Goal: Participate in discussion: Engage in conversation with other users on a specific topic

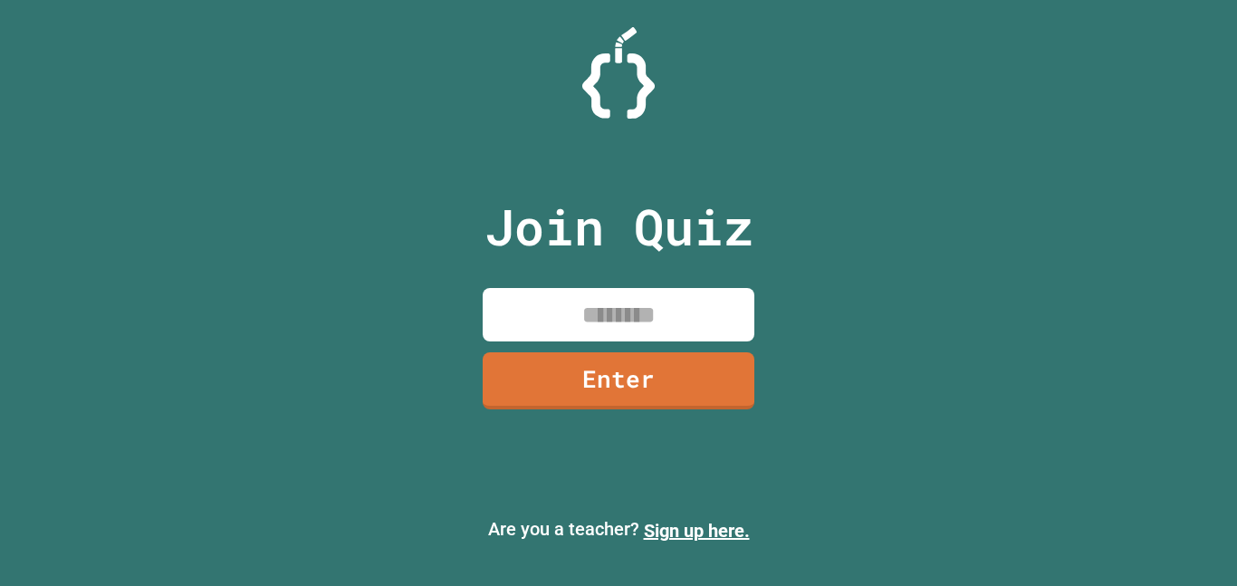
click at [630, 302] on input at bounding box center [619, 314] width 272 height 53
type input "********"
click at [686, 350] on link "Enter" at bounding box center [619, 379] width 272 height 60
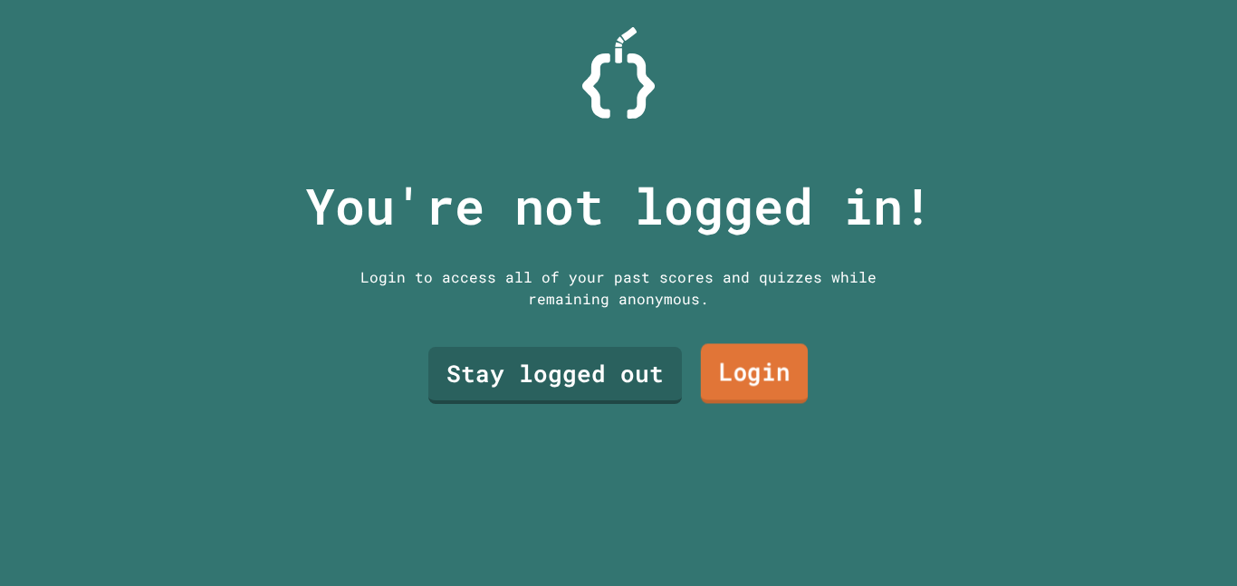
click at [732, 371] on link "Login" at bounding box center [754, 374] width 107 height 60
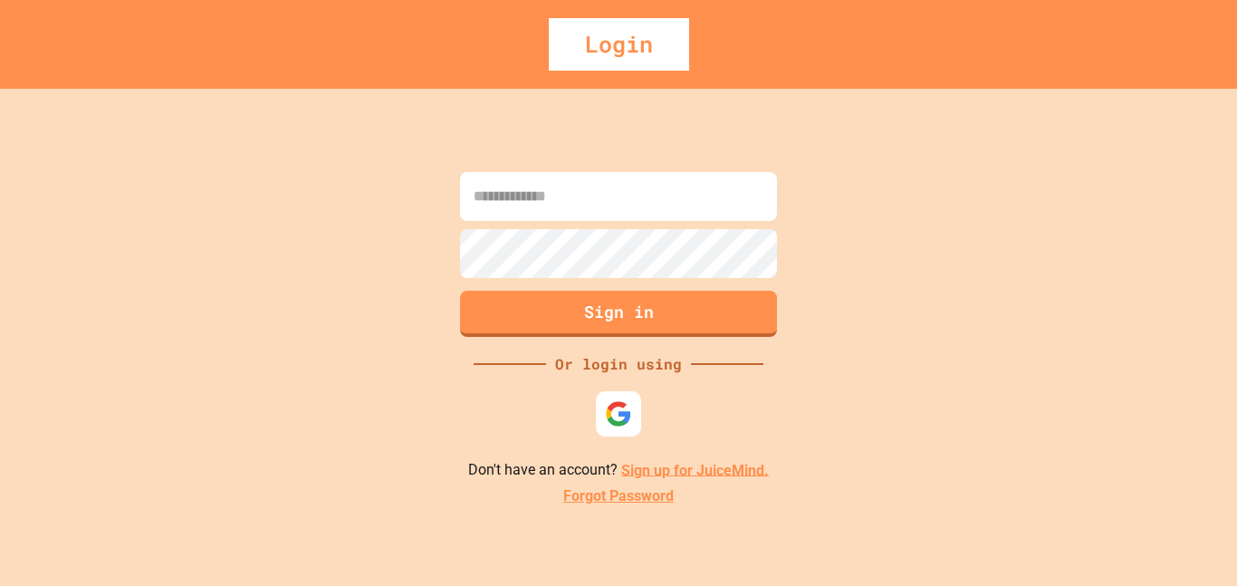
click at [645, 206] on input at bounding box center [618, 196] width 317 height 49
click at [623, 426] on img at bounding box center [618, 412] width 29 height 29
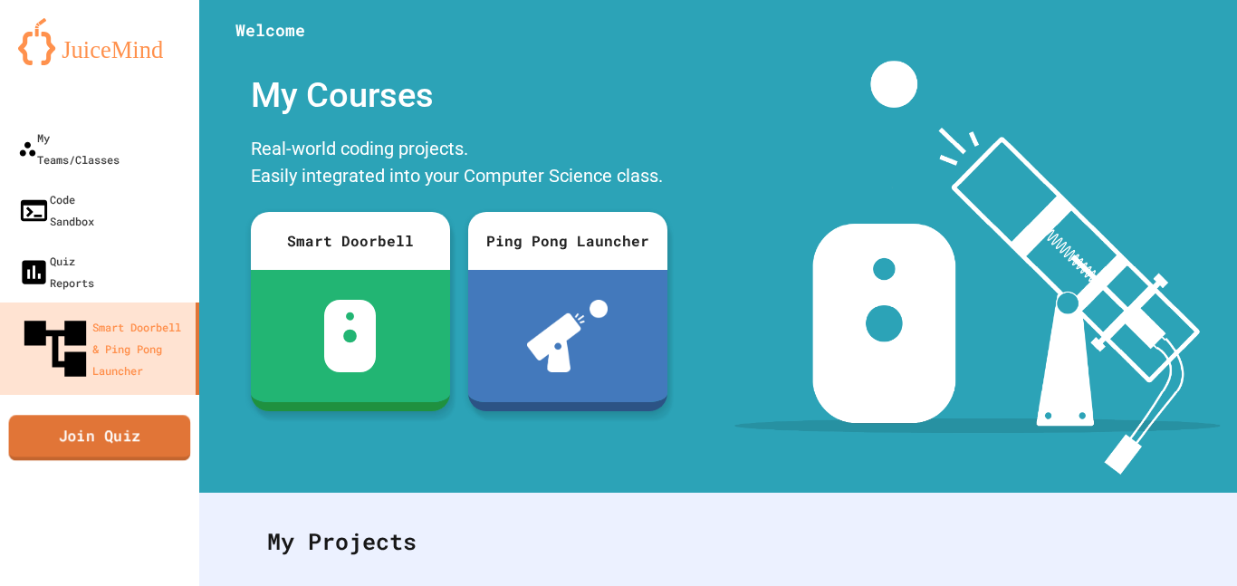
click at [128, 415] on link "Join Quiz" at bounding box center [100, 437] width 182 height 45
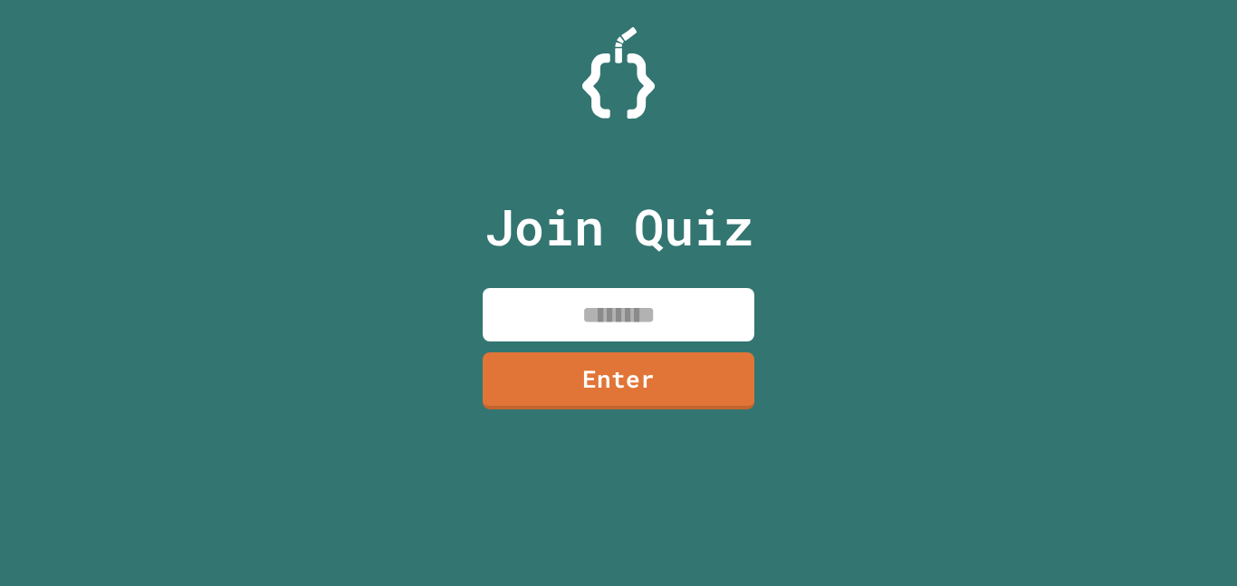
click at [617, 294] on input at bounding box center [619, 314] width 272 height 53
type input "********"
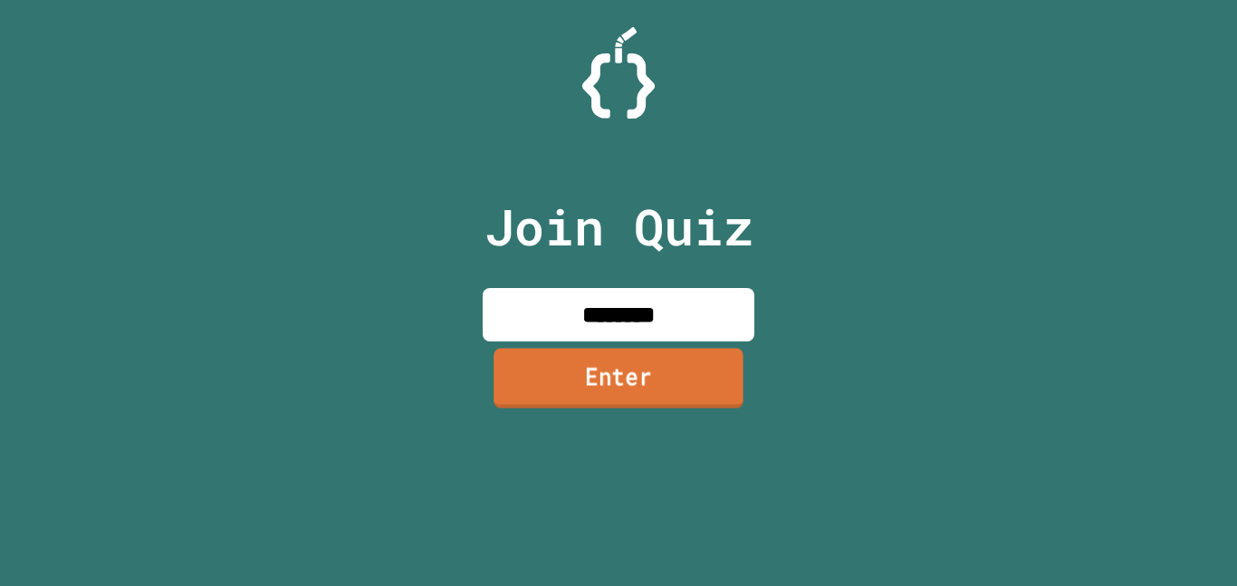
click at [631, 373] on link "Enter" at bounding box center [618, 378] width 250 height 60
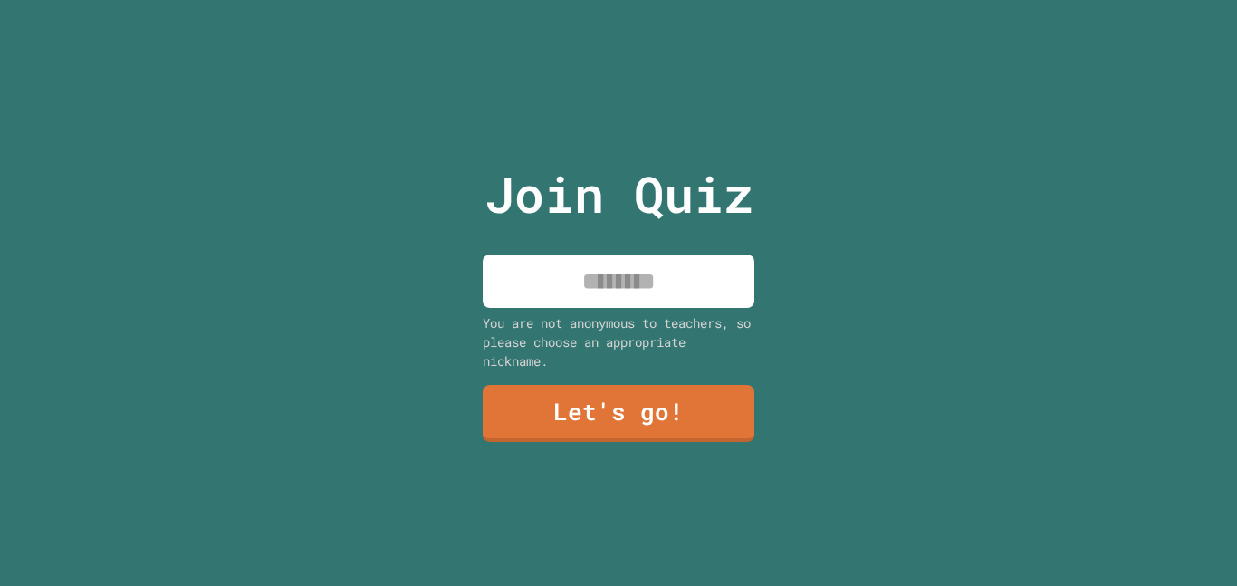
click at [612, 263] on input at bounding box center [619, 280] width 272 height 53
type input "*"
type input "*****"
click at [698, 422] on link "Let's go!" at bounding box center [619, 411] width 258 height 60
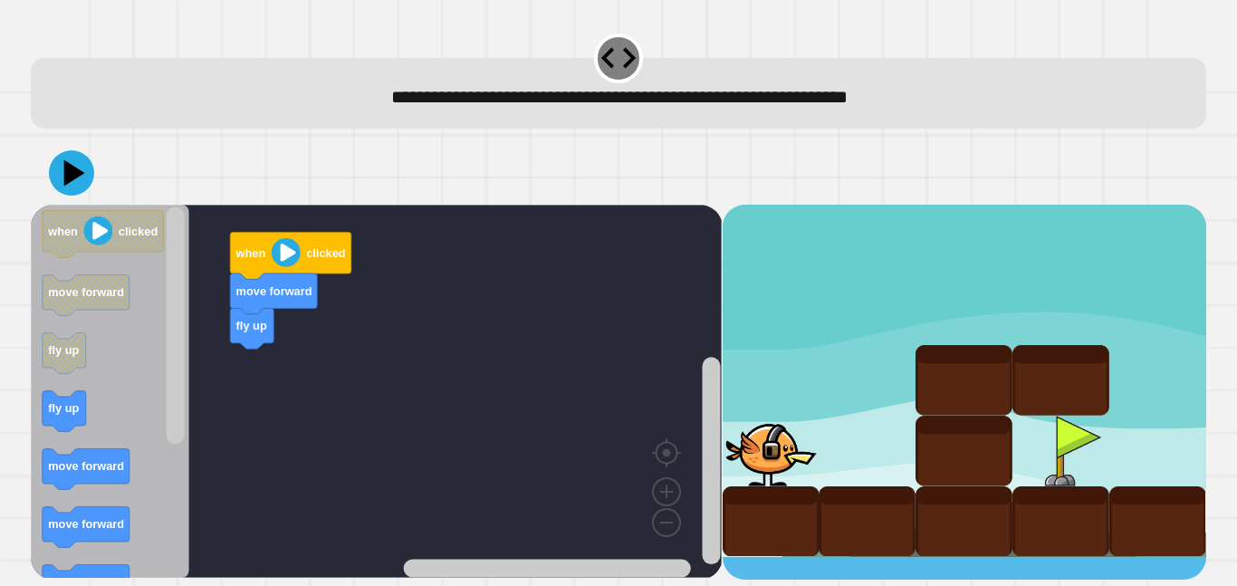
click at [239, 360] on div "when clicked move forward fly up when clicked move forward fly up fly up move f…" at bounding box center [376, 392] width 691 height 375
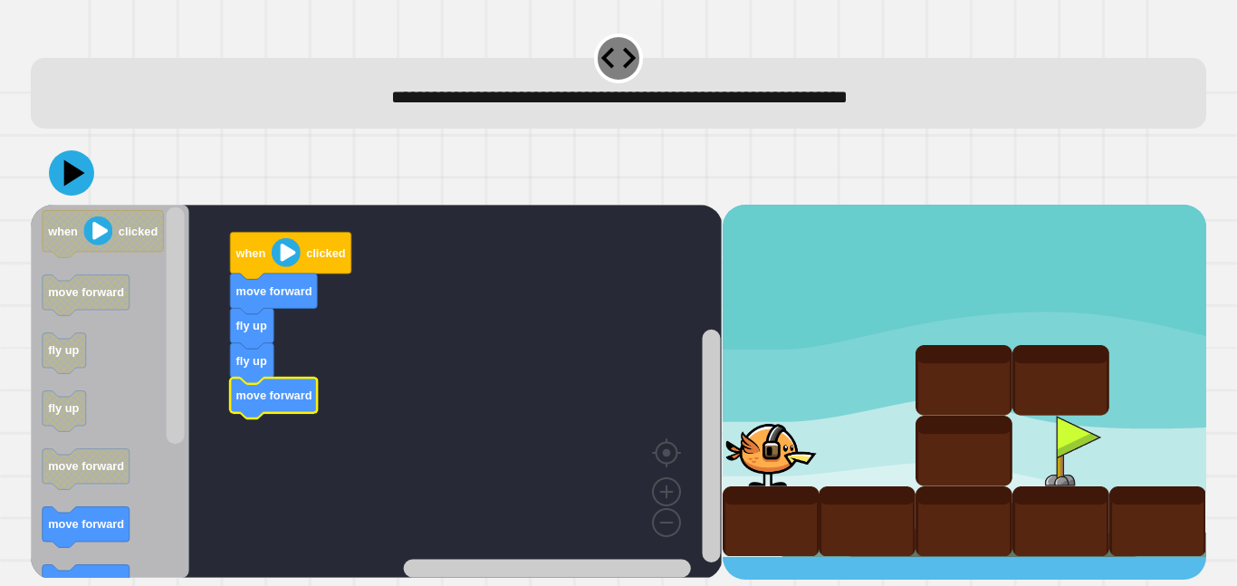
click at [110, 507] on icon "Blockly Workspace" at bounding box center [110, 391] width 158 height 373
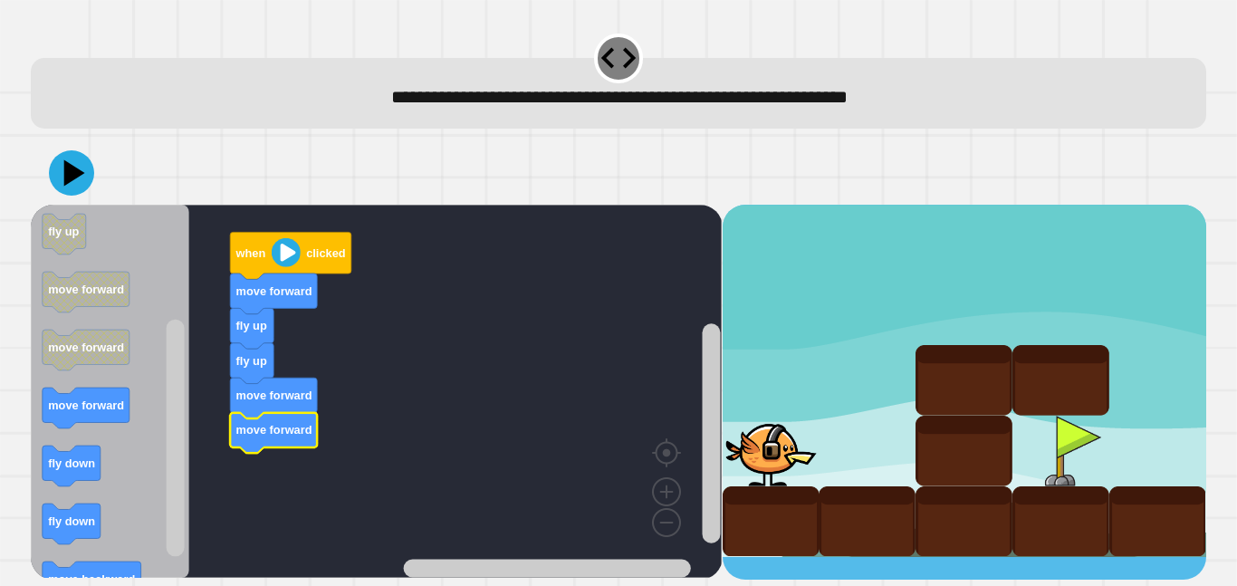
click at [229, 364] on rect "Blockly Workspace" at bounding box center [376, 391] width 691 height 373
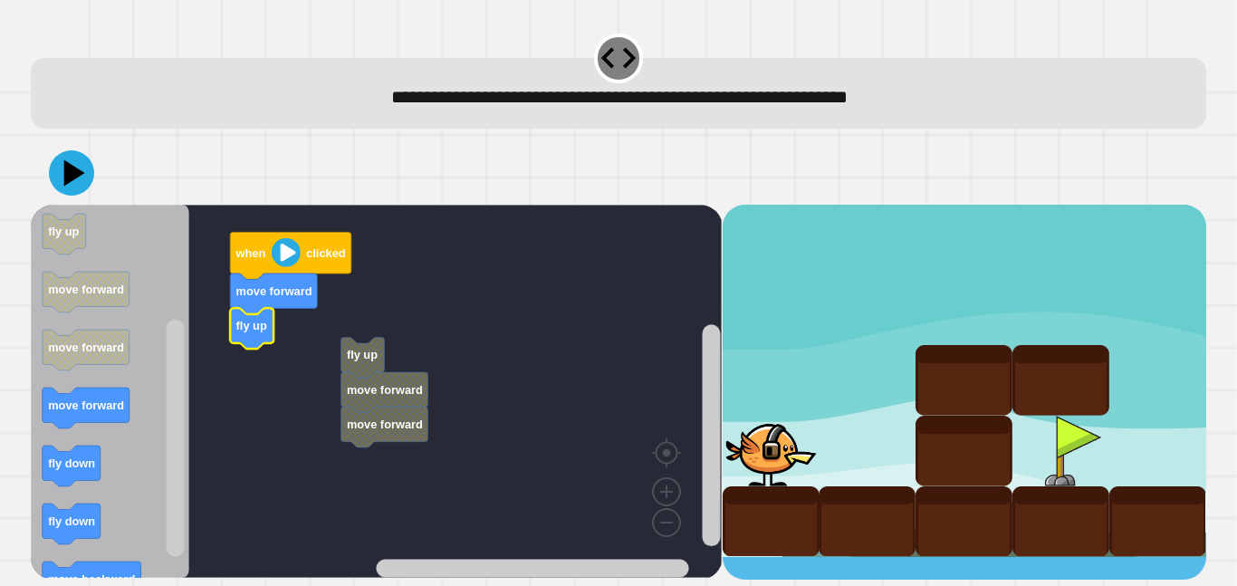
click at [351, 311] on rect "Blockly Workspace" at bounding box center [376, 391] width 691 height 373
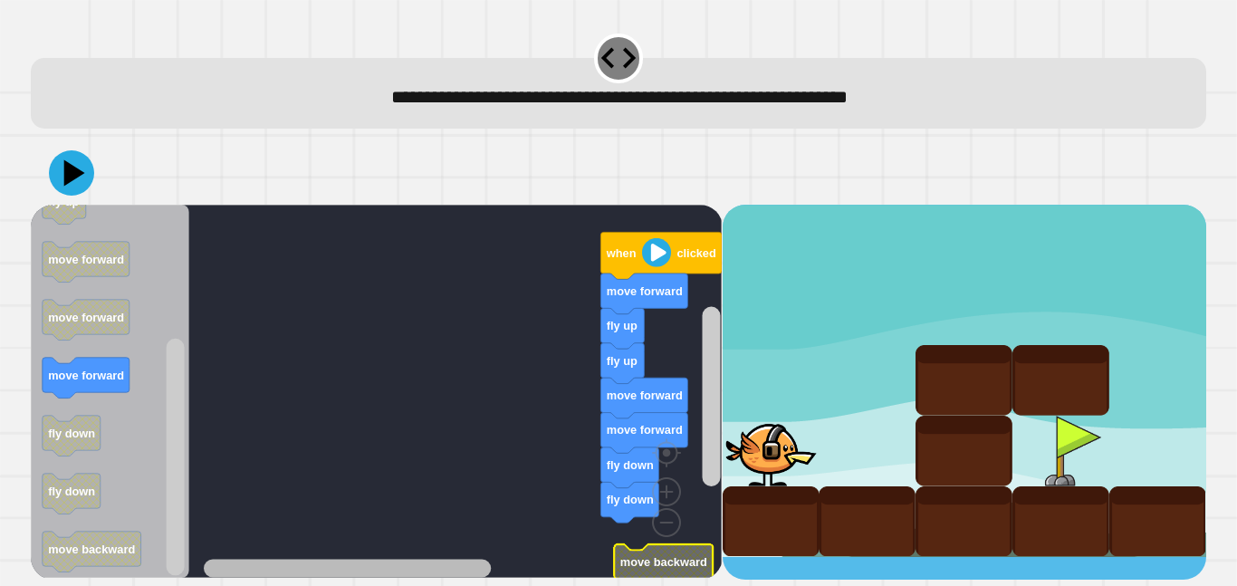
click at [301, 552] on div "when clicked move forward fly up fly up move forward move forward fly down fly …" at bounding box center [376, 392] width 691 height 375
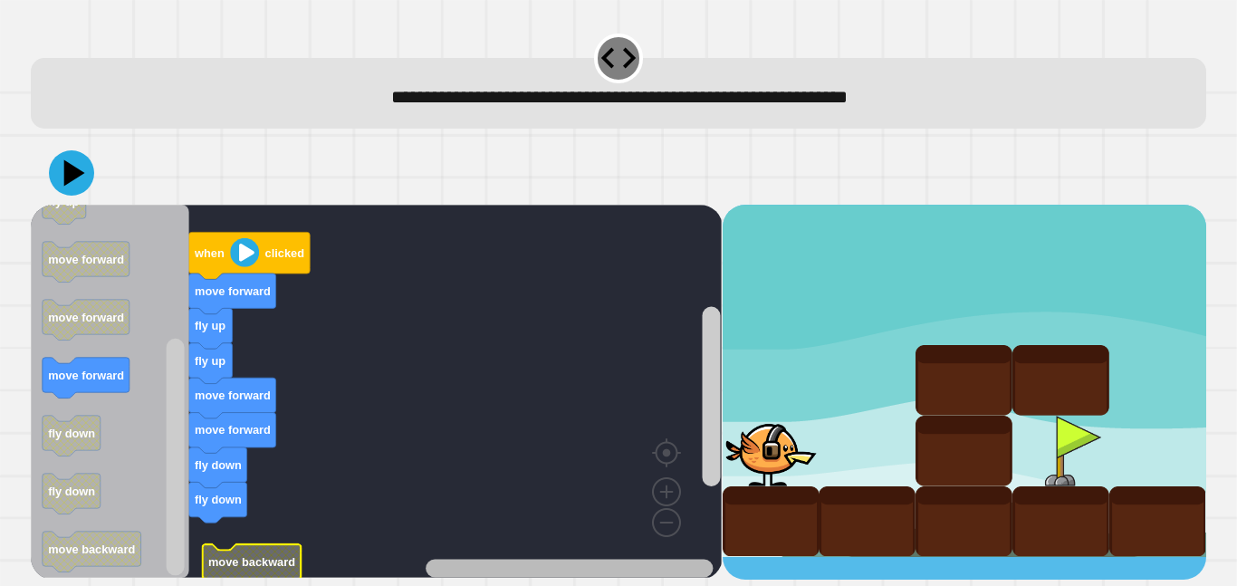
click at [622, 553] on div "when clicked move forward fly up fly up move forward move forward fly down fly …" at bounding box center [376, 392] width 691 height 375
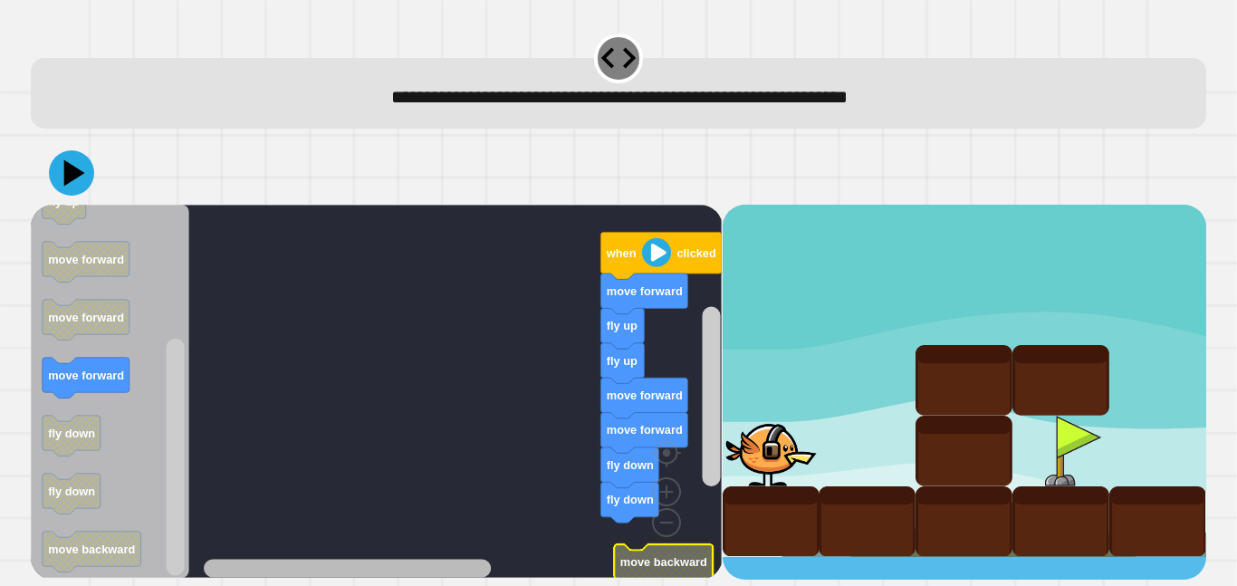
click at [220, 541] on div "when clicked move forward fly up fly up move forward move forward fly down fly …" at bounding box center [376, 392] width 691 height 375
click at [570, 517] on rect "Blockly Workspace" at bounding box center [376, 391] width 691 height 373
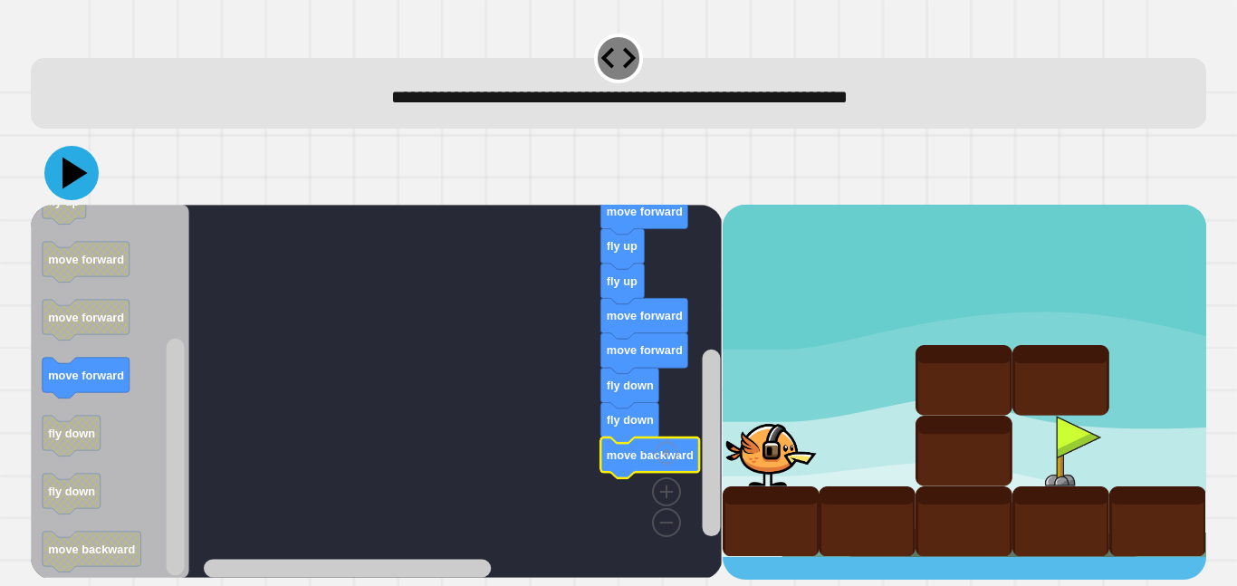
click at [86, 174] on icon at bounding box center [71, 173] width 54 height 54
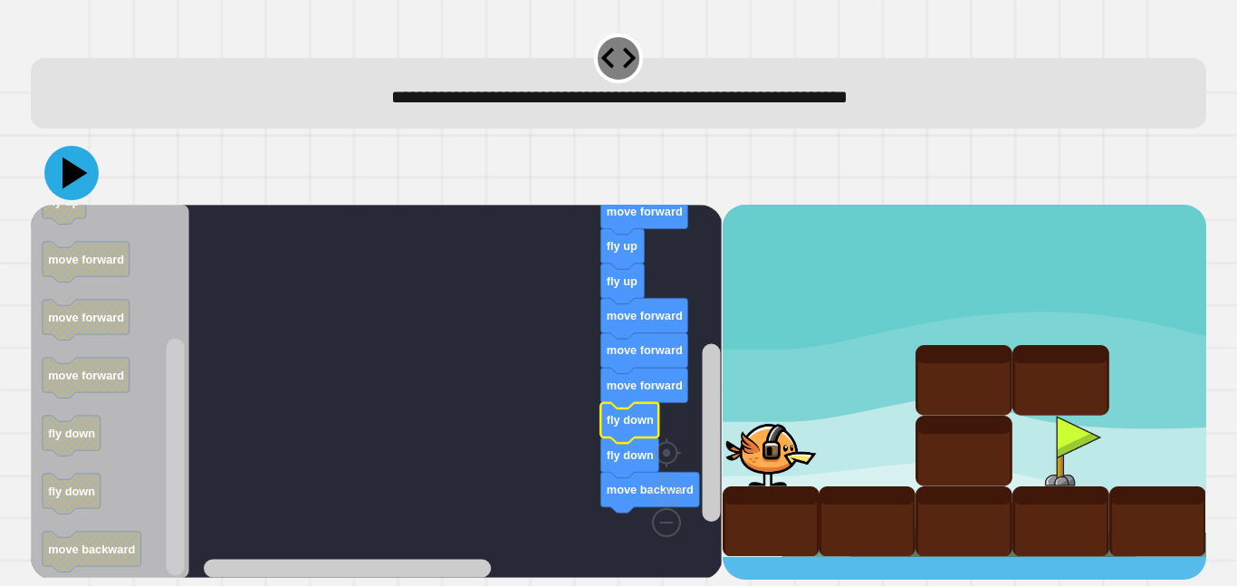
click at [66, 168] on icon at bounding box center [74, 174] width 25 height 32
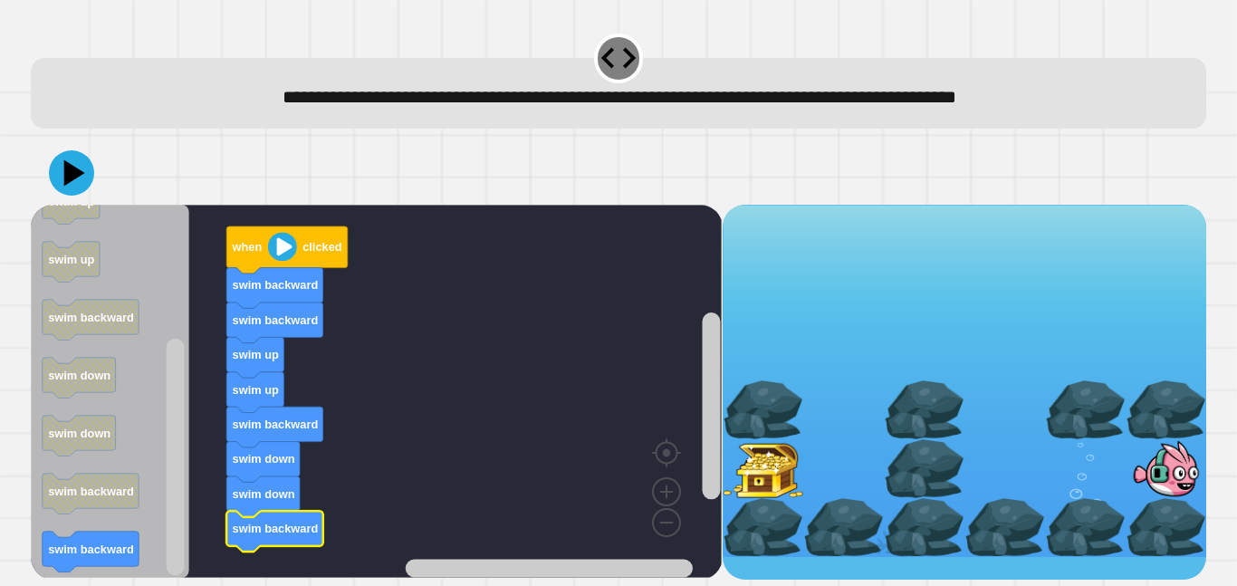
click at [91, 180] on button at bounding box center [71, 172] width 45 height 45
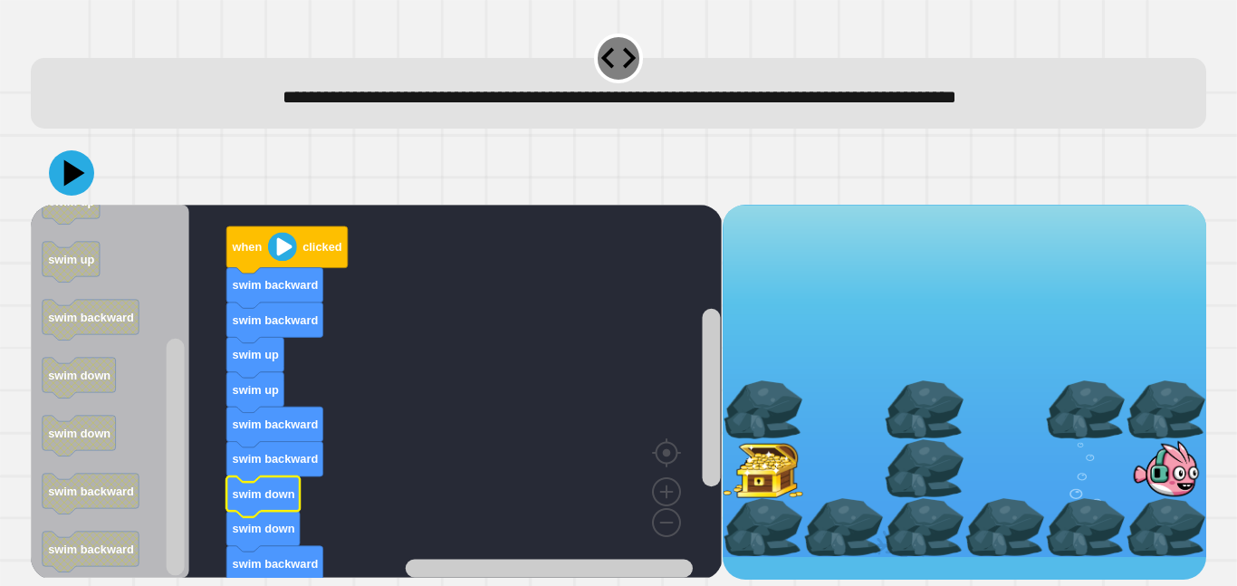
click at [70, 187] on icon at bounding box center [71, 172] width 45 height 45
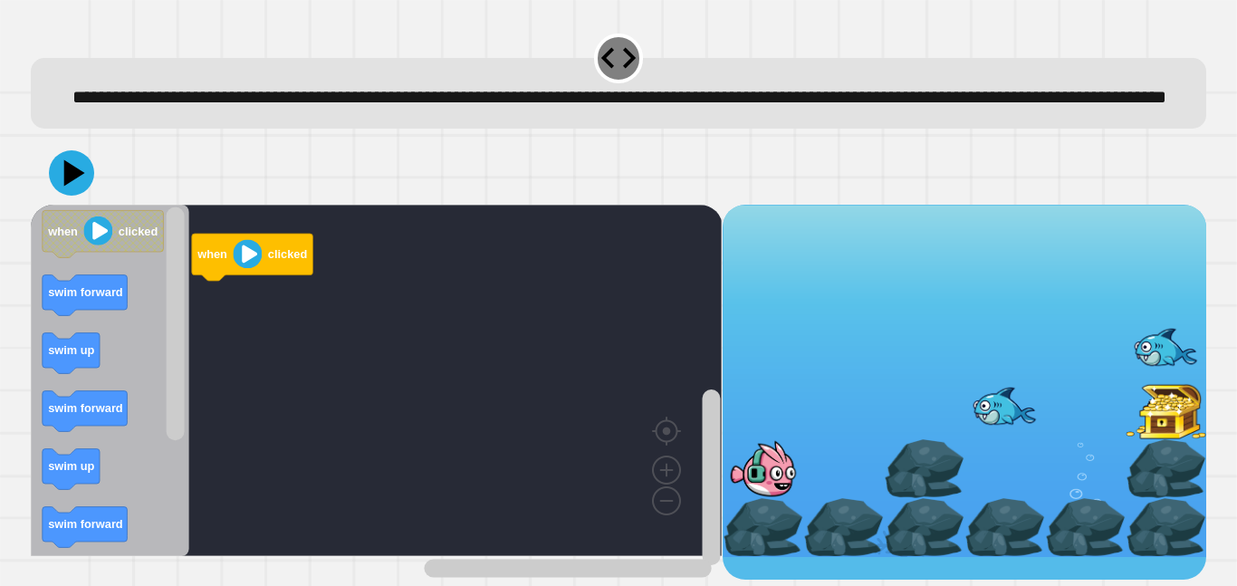
scroll to position [7, 0]
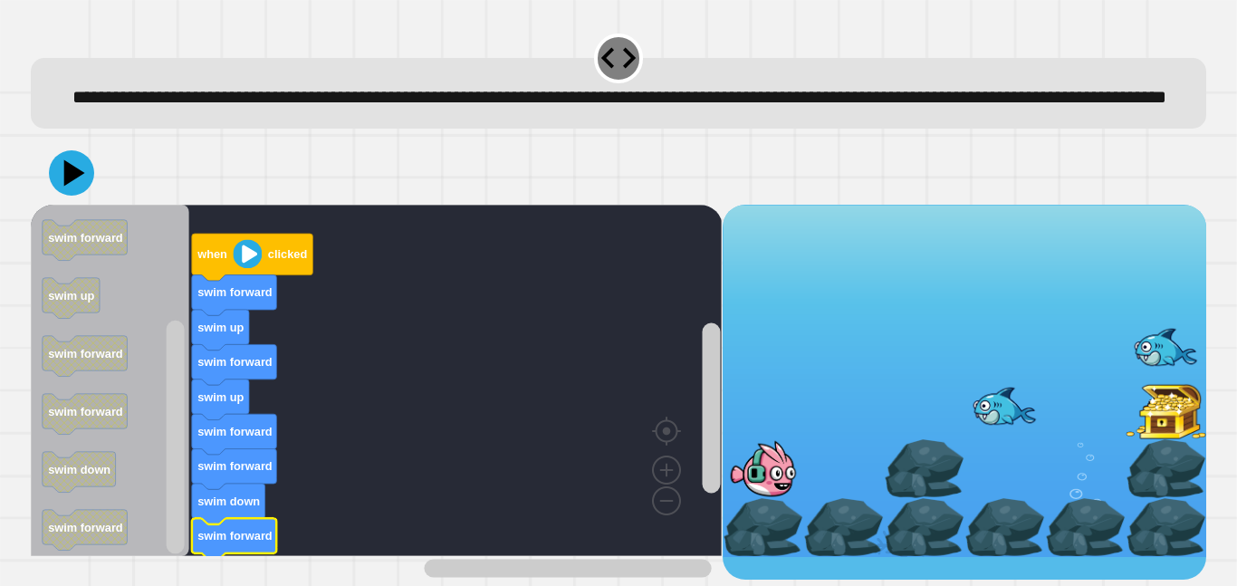
click at [90, 196] on icon at bounding box center [71, 172] width 45 height 45
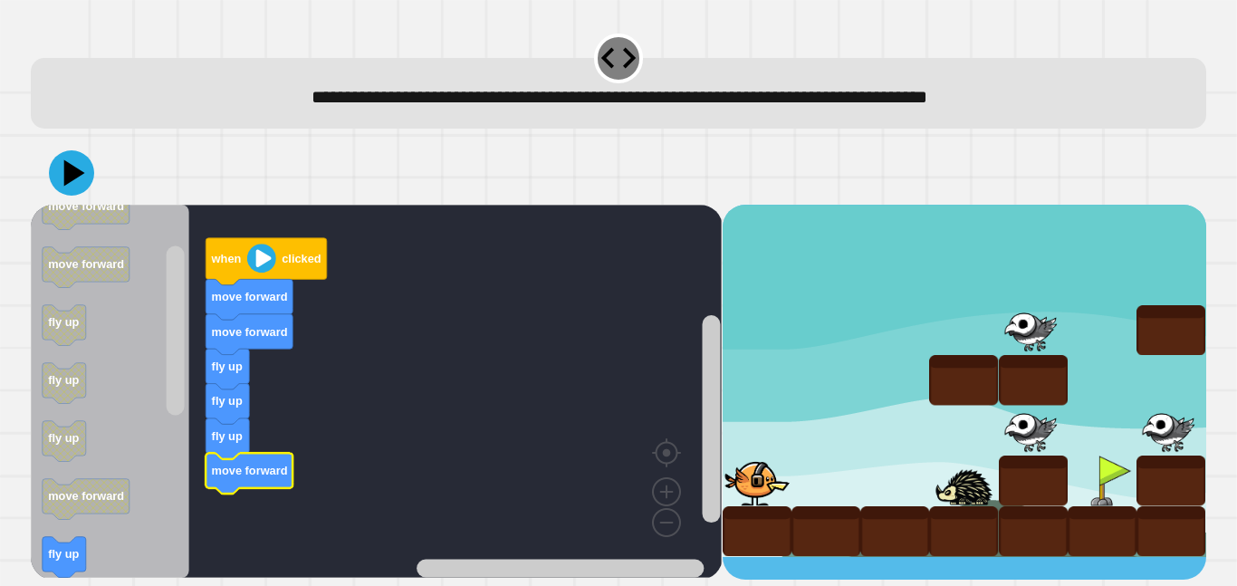
click at [45, 550] on icon "Blockly Workspace" at bounding box center [64, 557] width 43 height 41
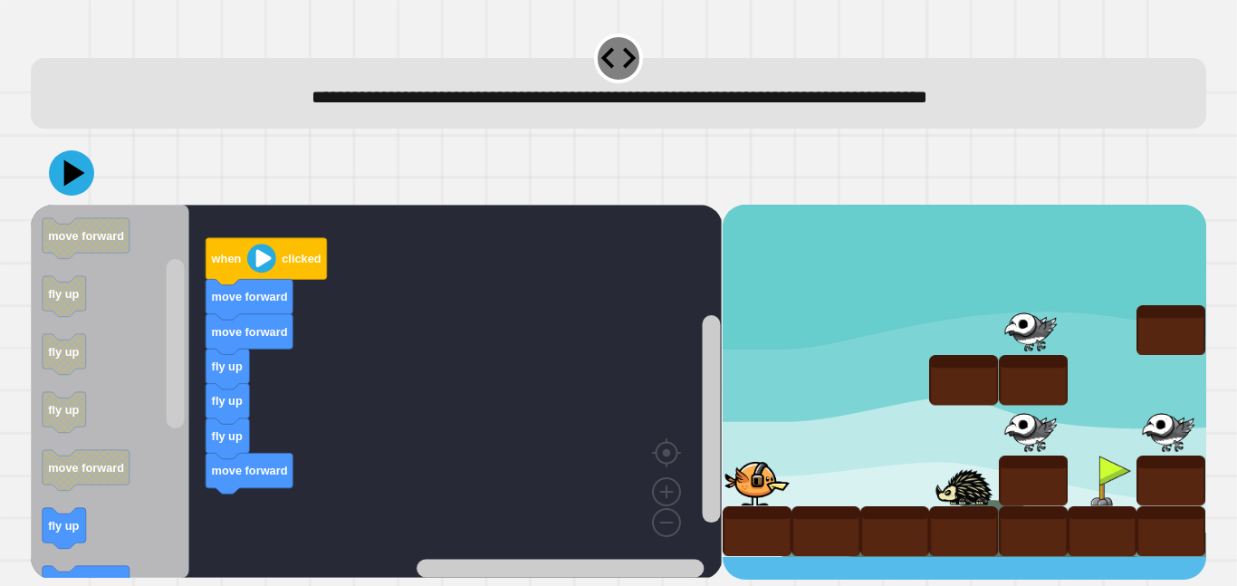
click at [45, 531] on icon "Blockly Workspace" at bounding box center [64, 528] width 43 height 41
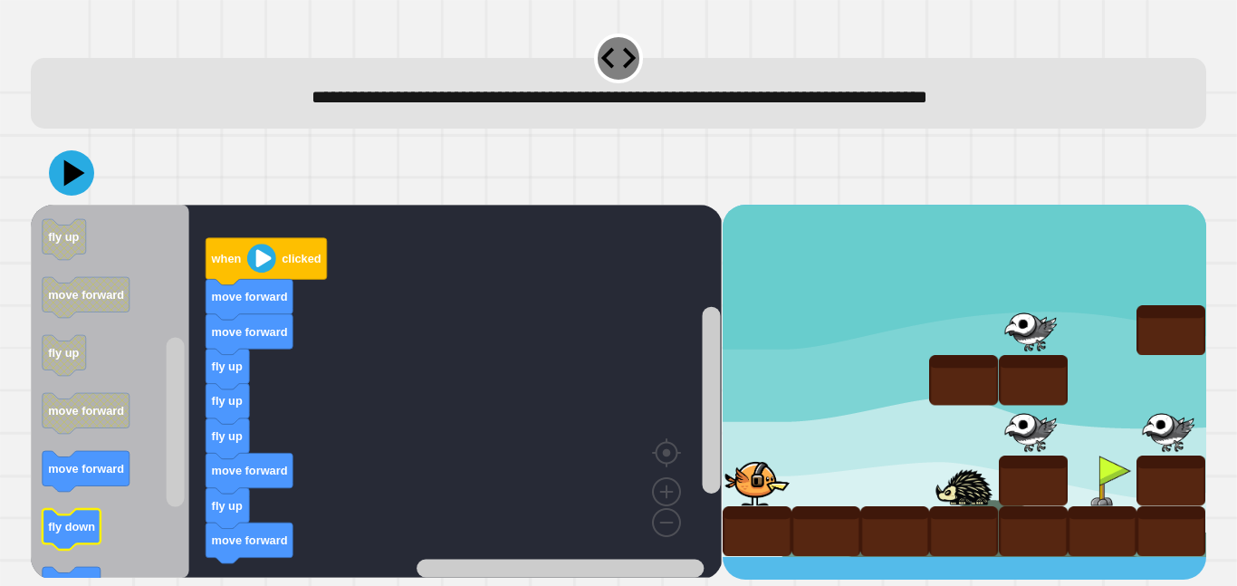
click at [100, 534] on icon "Blockly Workspace" at bounding box center [72, 529] width 58 height 41
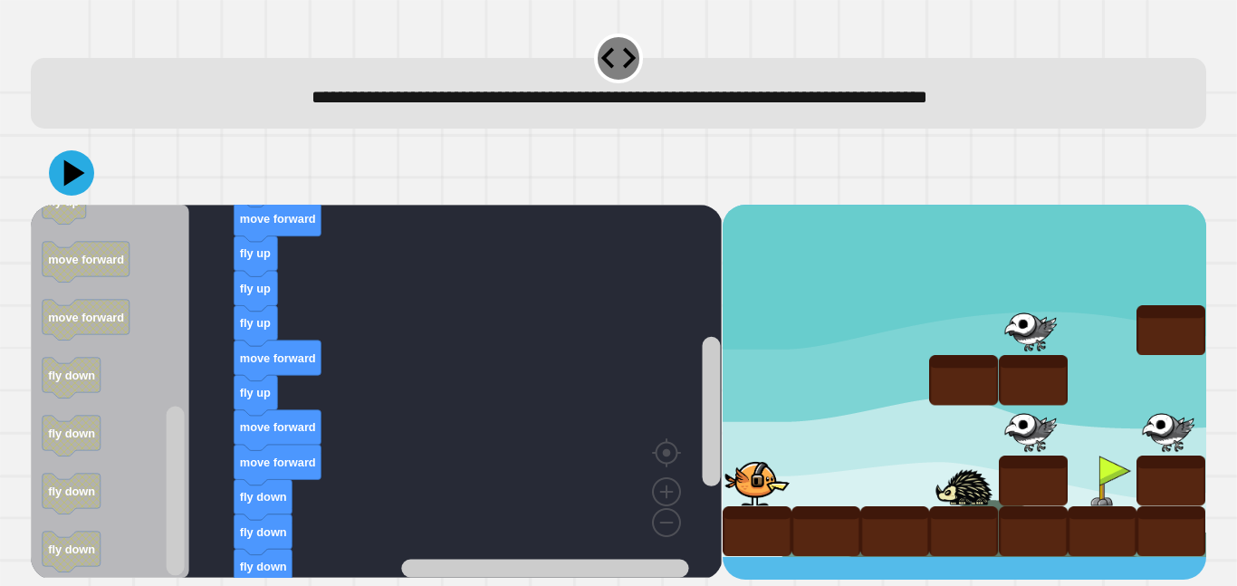
click at [53, 181] on button at bounding box center [71, 172] width 45 height 45
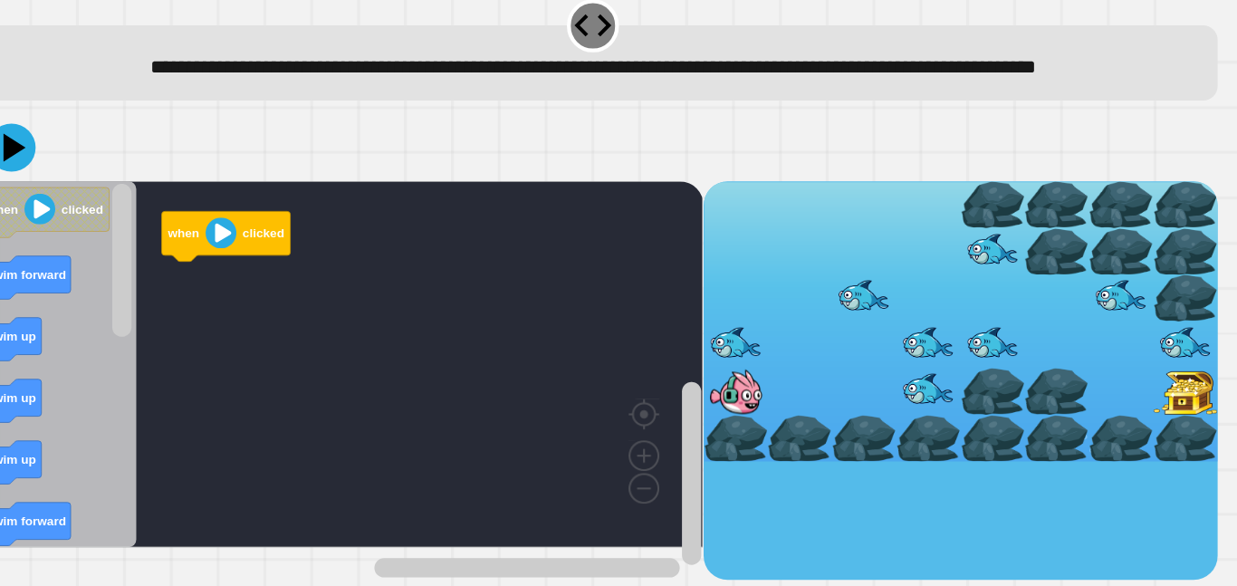
scroll to position [0, 0]
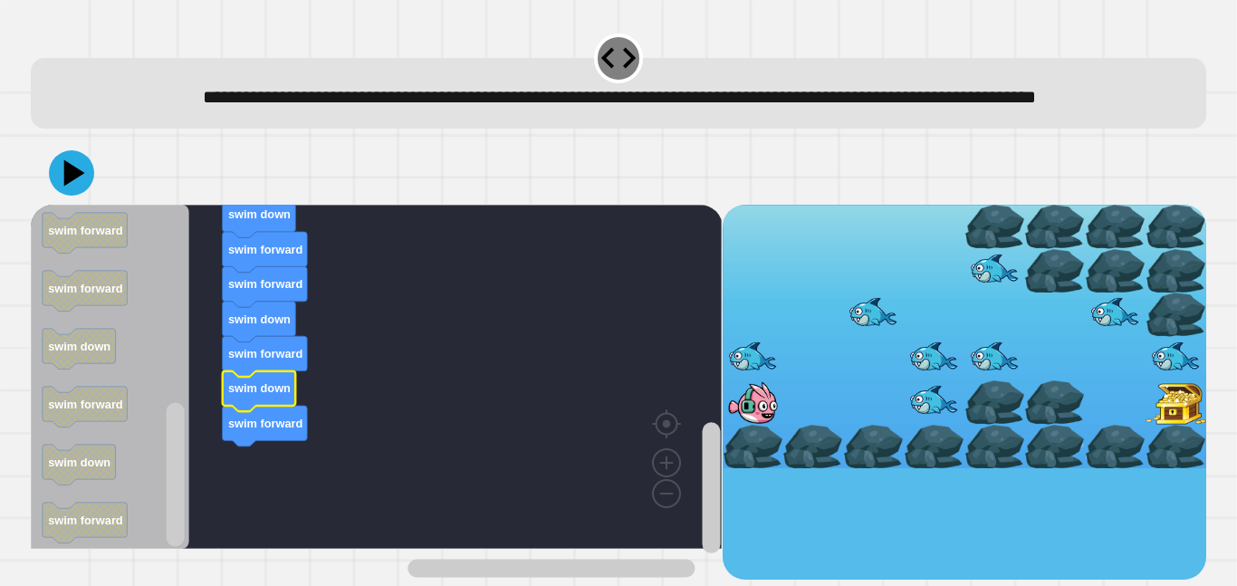
click at [74, 196] on icon at bounding box center [71, 172] width 45 height 45
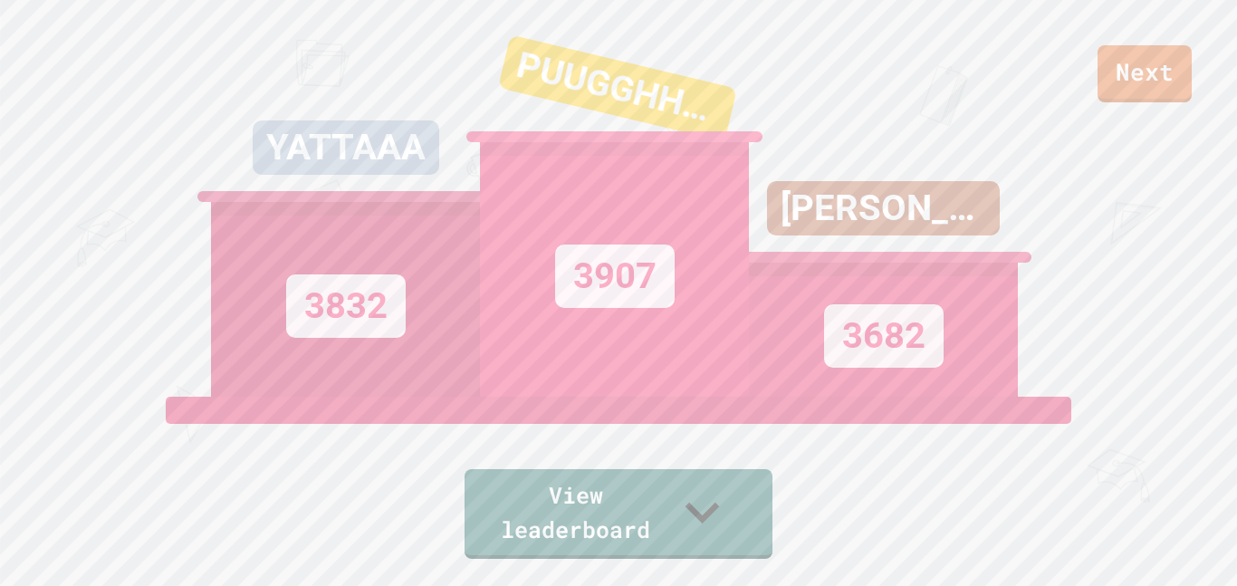
click at [1148, 65] on link "Next" at bounding box center [1144, 73] width 94 height 57
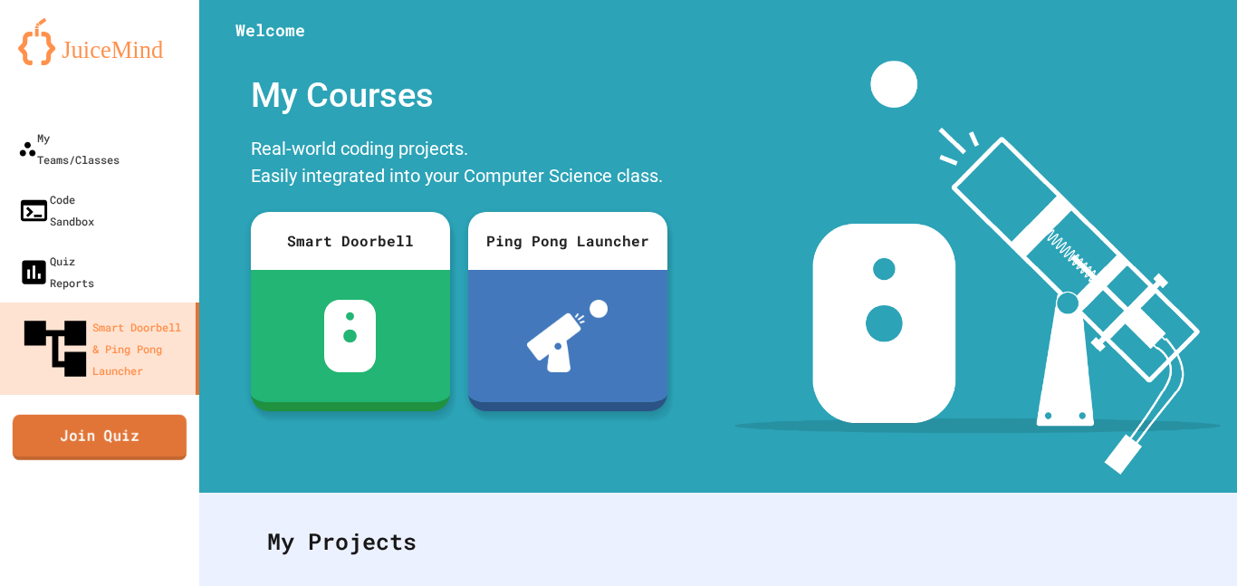
click at [149, 414] on link "Join Quiz" at bounding box center [100, 436] width 174 height 45
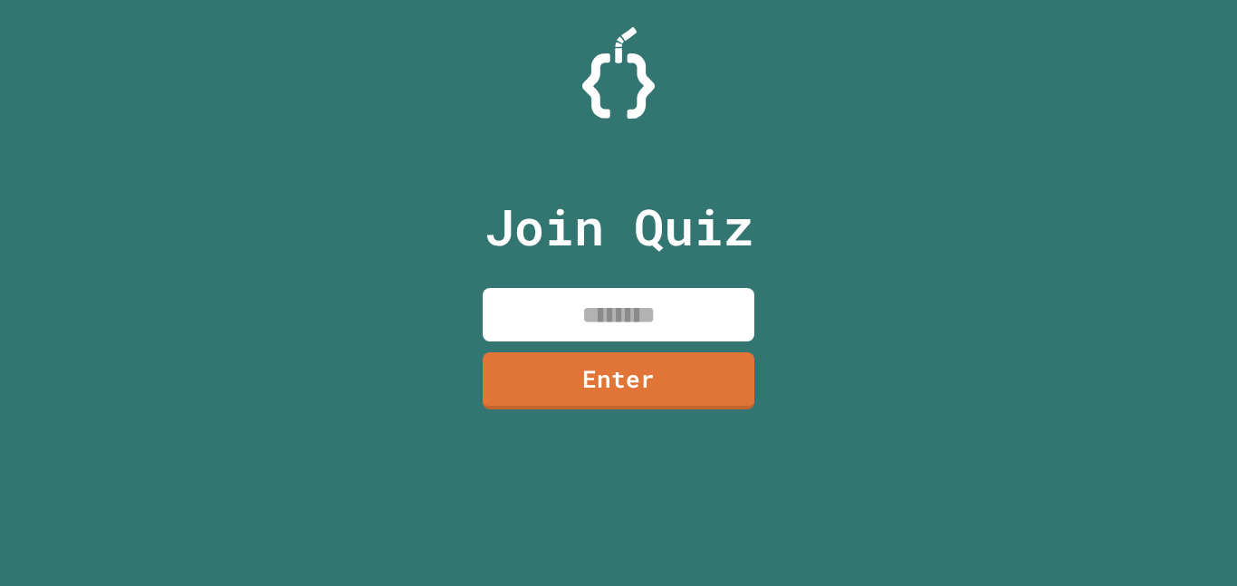
click at [564, 296] on input at bounding box center [619, 314] width 272 height 53
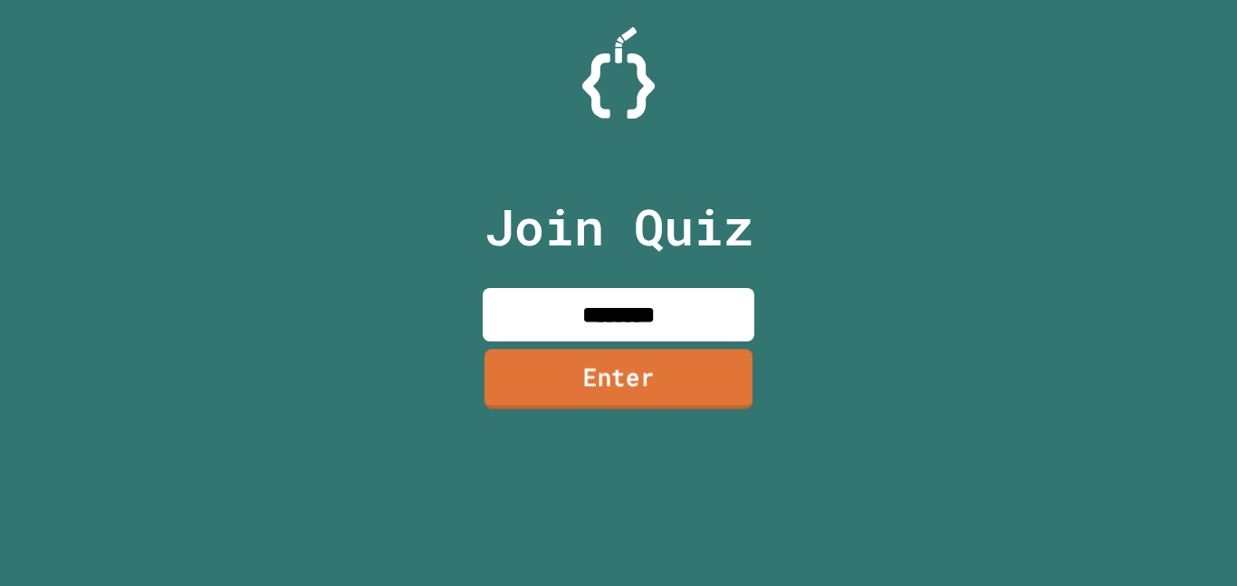
type input "********"
click at [501, 401] on link "Enter" at bounding box center [618, 379] width 268 height 60
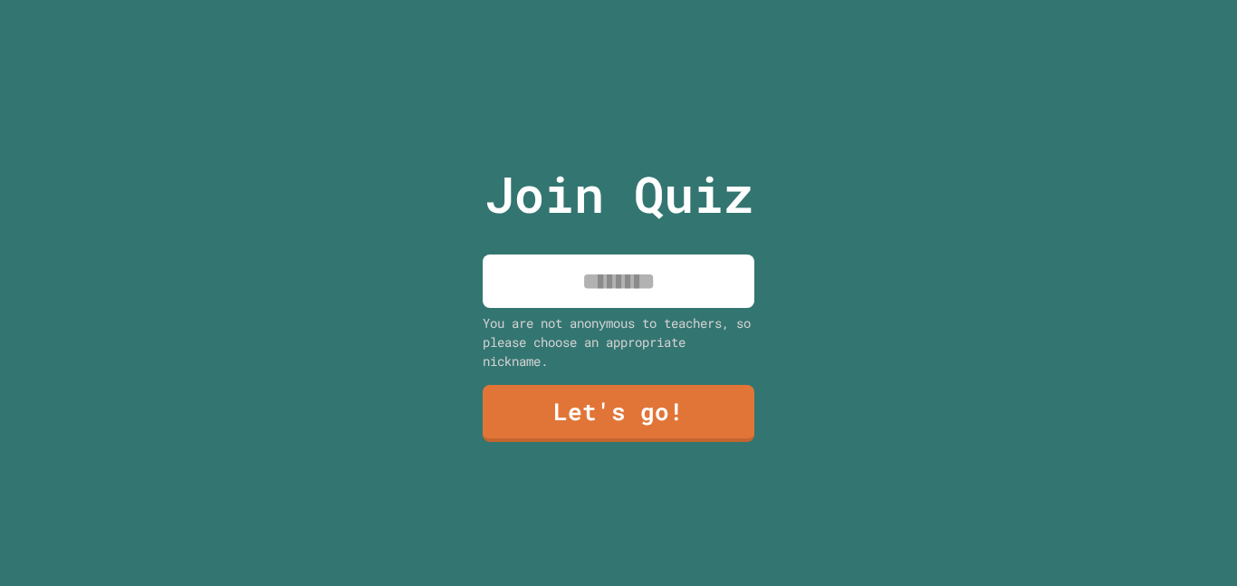
click at [683, 301] on input at bounding box center [619, 280] width 272 height 53
type input "*****"
click at [708, 388] on link "Let's go!" at bounding box center [619, 413] width 272 height 57
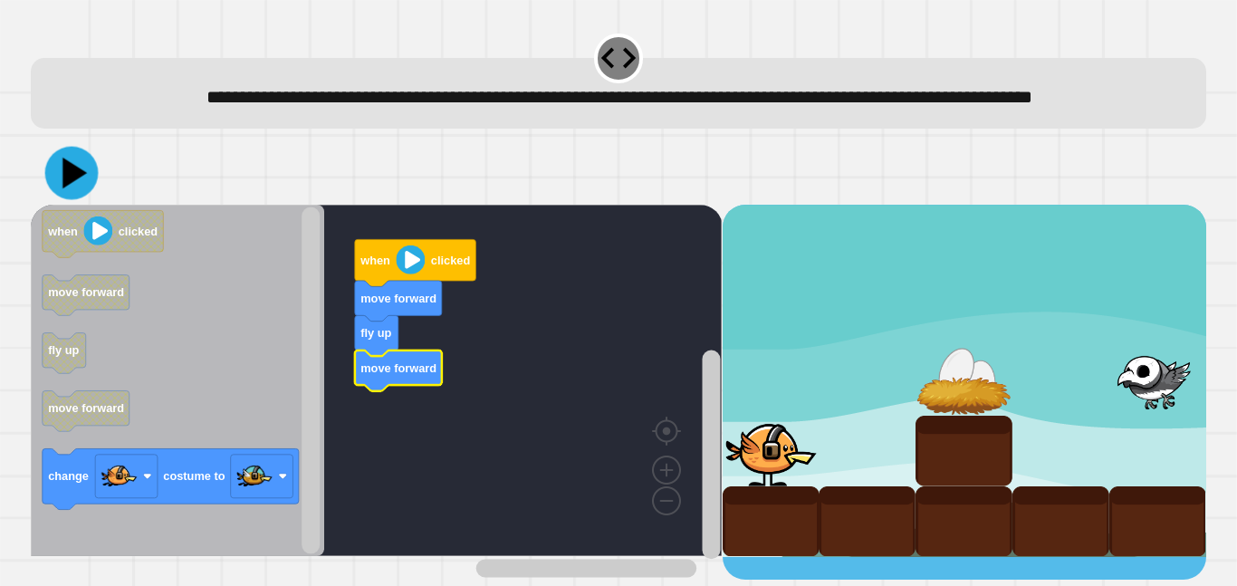
click at [53, 200] on icon at bounding box center [71, 173] width 53 height 53
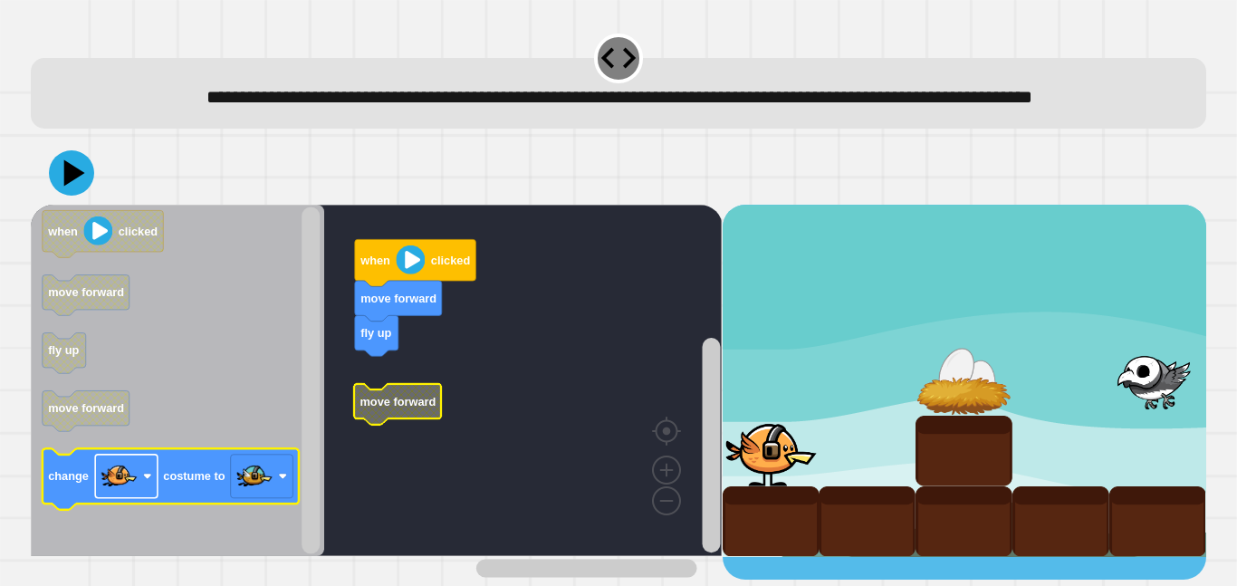
click at [145, 494] on rect "Blockly Workspace" at bounding box center [126, 475] width 62 height 43
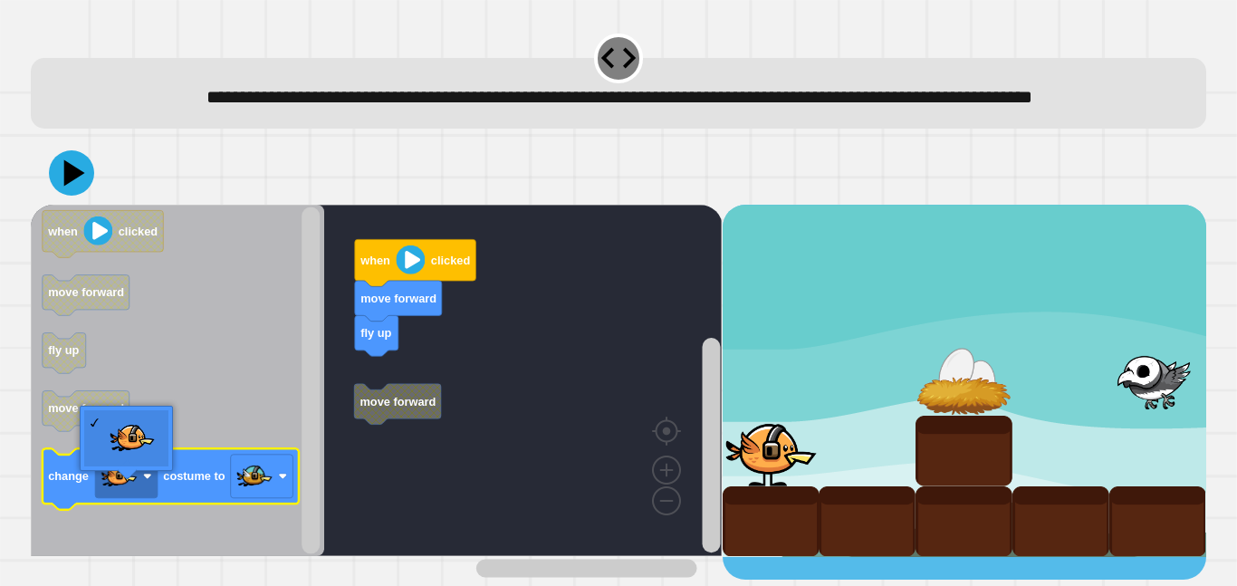
click at [186, 496] on icon "Blockly Workspace" at bounding box center [171, 479] width 256 height 61
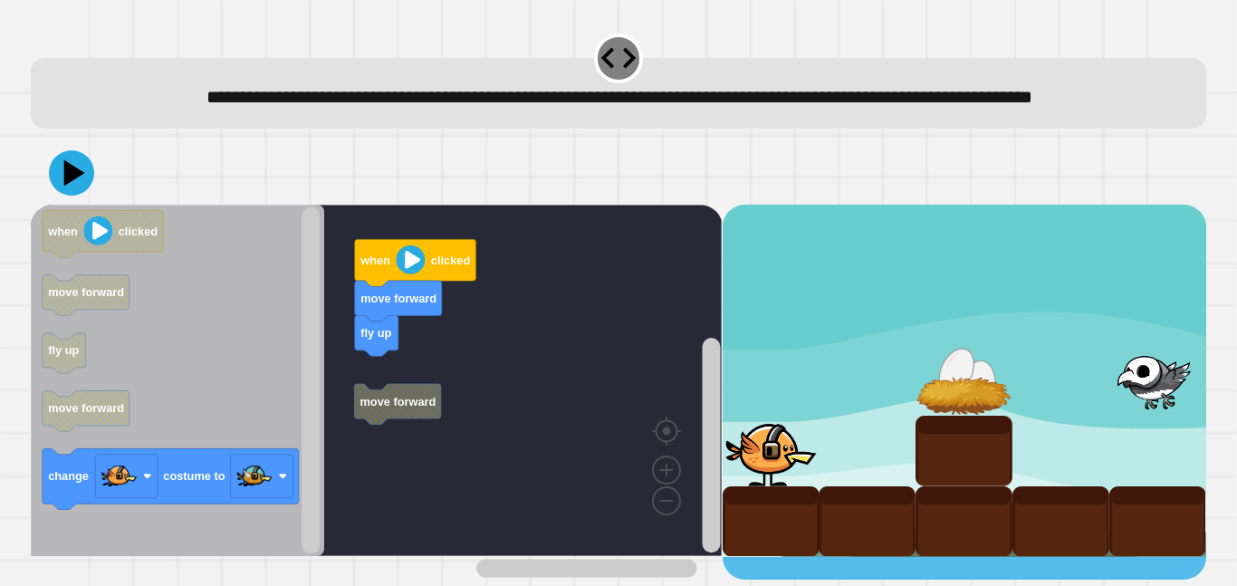
click at [323, 370] on icon "when clicked move forward fly up move forward change costume to" at bounding box center [177, 380] width 293 height 351
click at [9, 349] on div "**********" at bounding box center [618, 293] width 1237 height 586
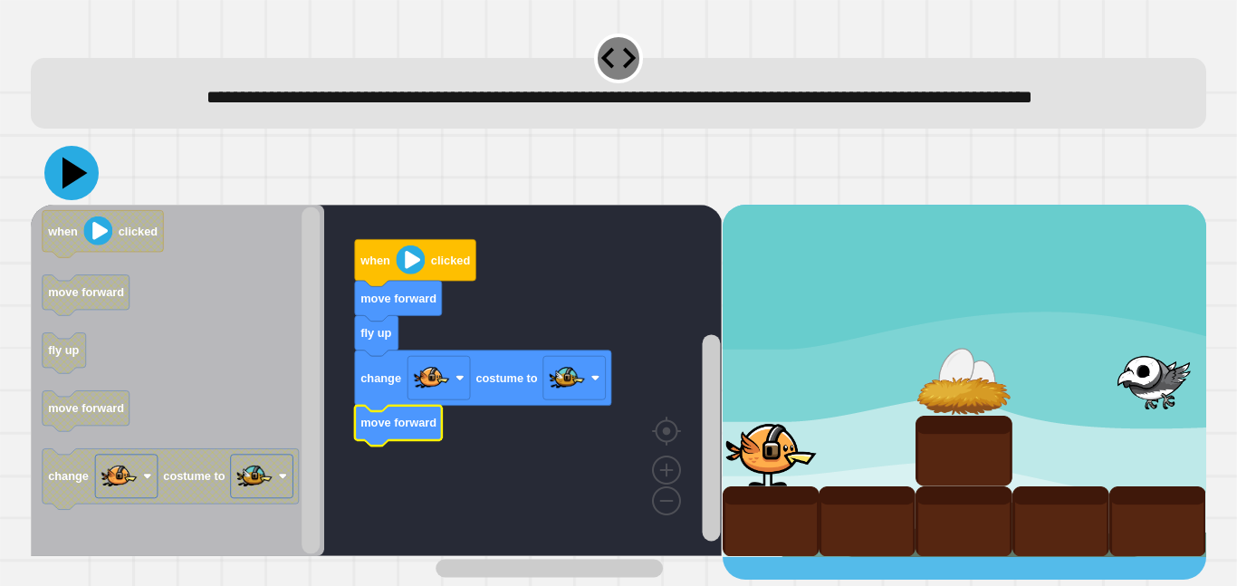
click at [62, 200] on icon at bounding box center [71, 173] width 54 height 54
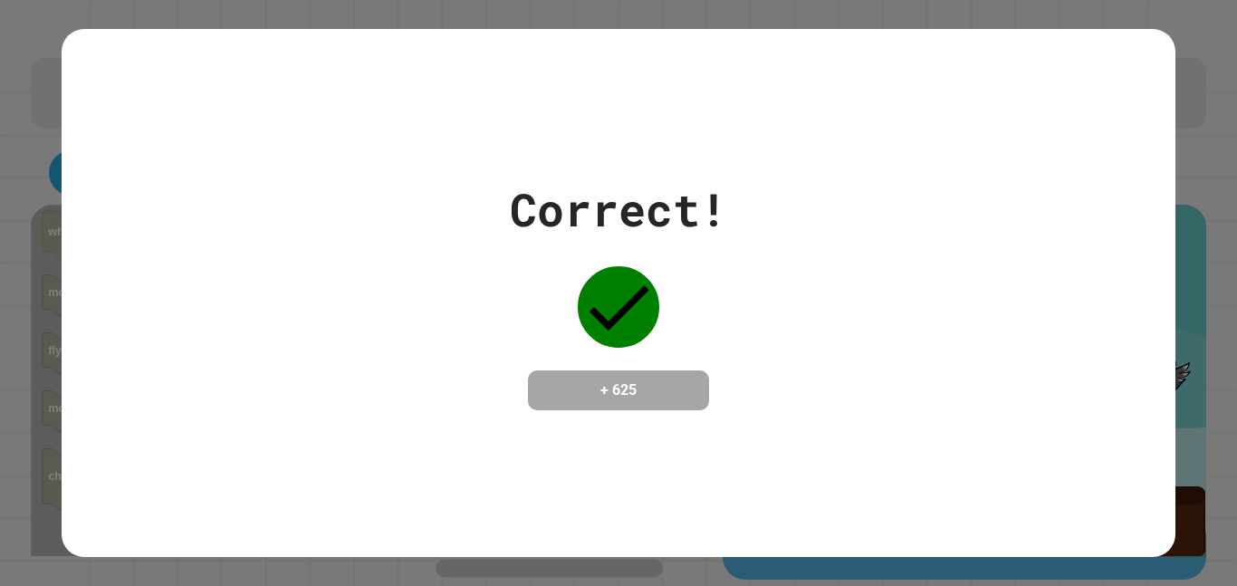
click at [1225, 461] on div "Correct! + 625" at bounding box center [618, 293] width 1237 height 586
click at [1231, 469] on div "Correct! + 625" at bounding box center [618, 293] width 1237 height 586
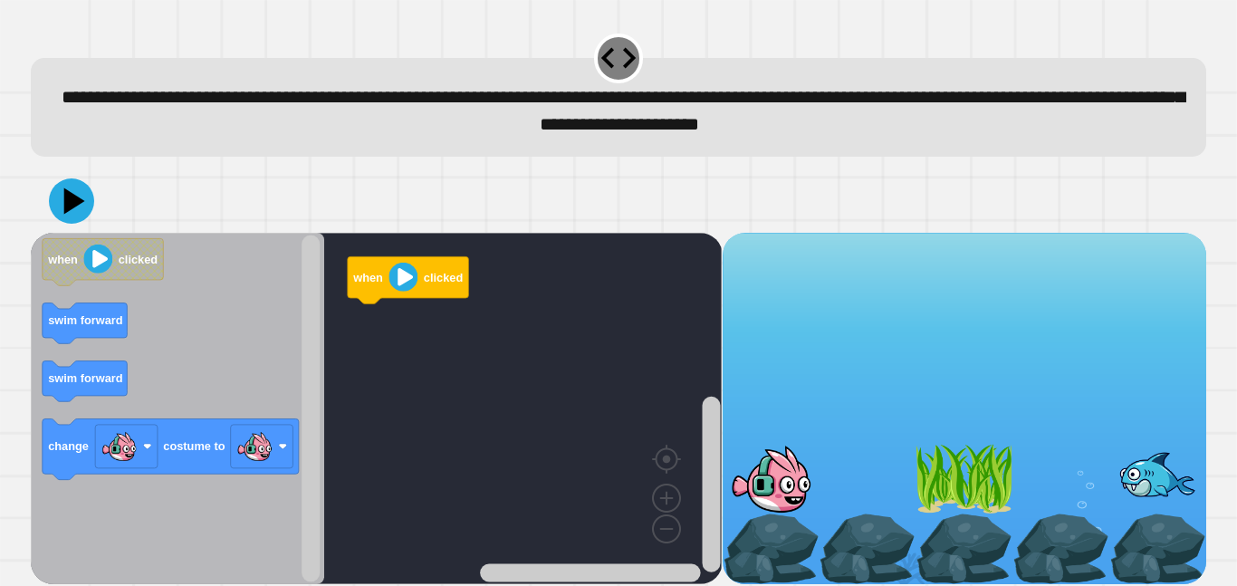
scroll to position [7, 0]
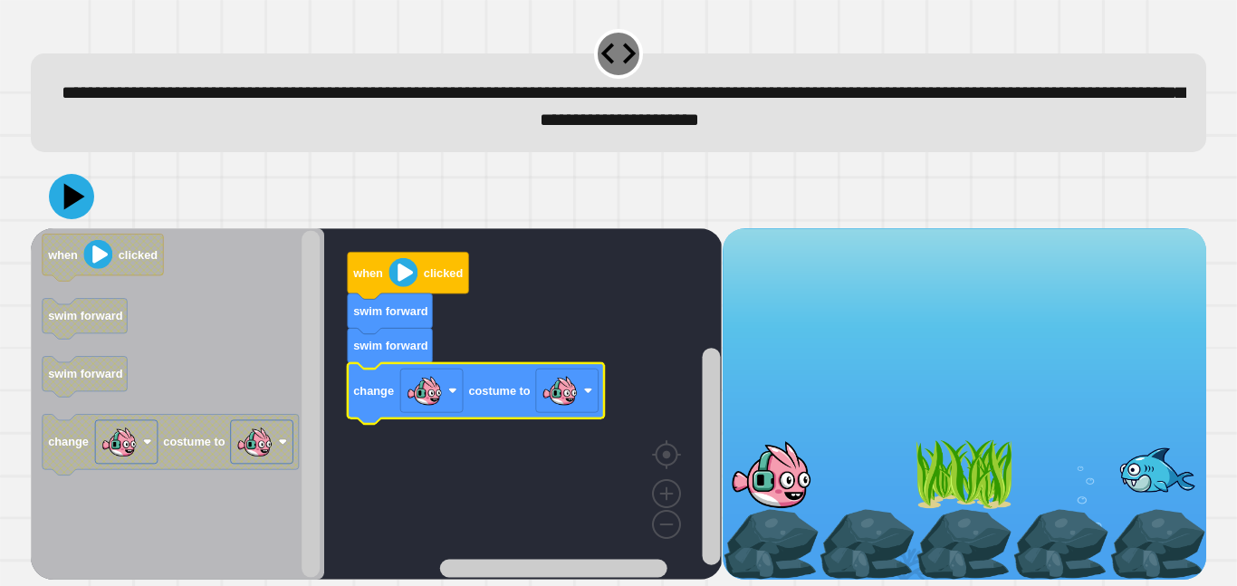
click at [81, 199] on icon at bounding box center [71, 196] width 45 height 45
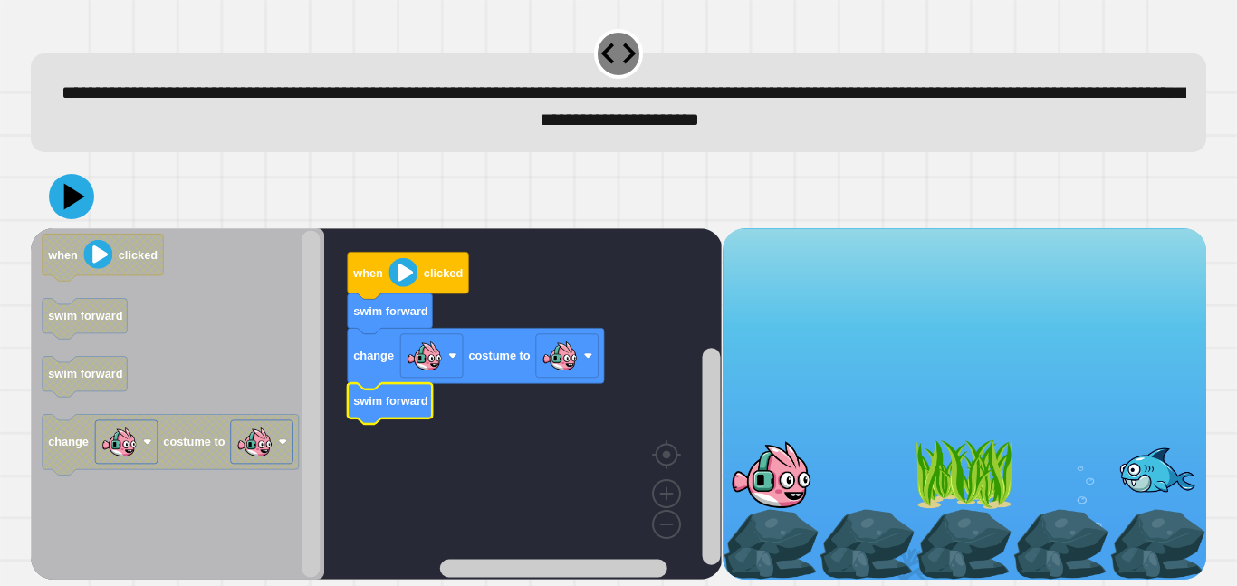
click at [59, 203] on icon at bounding box center [71, 196] width 45 height 45
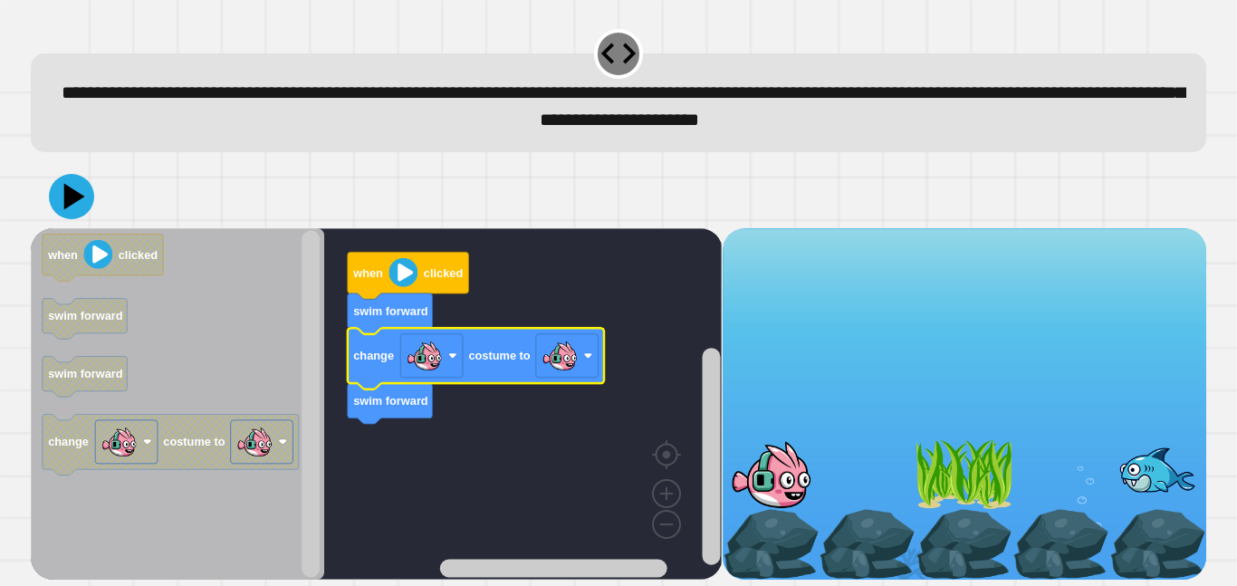
click at [569, 368] on image "Blockly Workspace" at bounding box center [559, 356] width 36 height 36
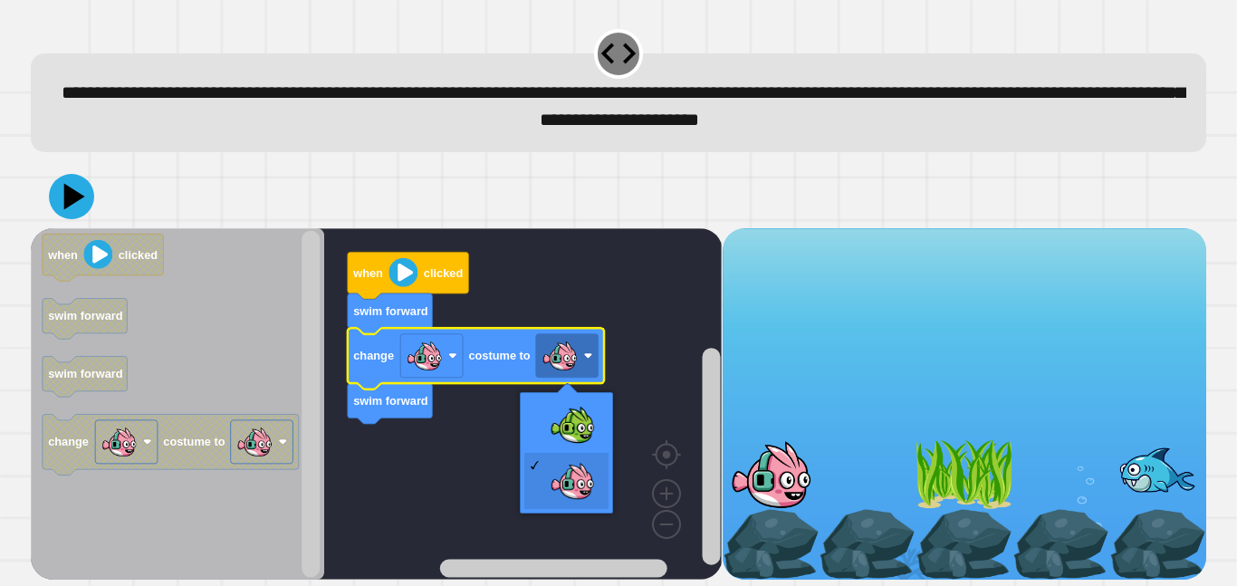
click at [577, 433] on rect "Blockly Workspace" at bounding box center [376, 403] width 691 height 351
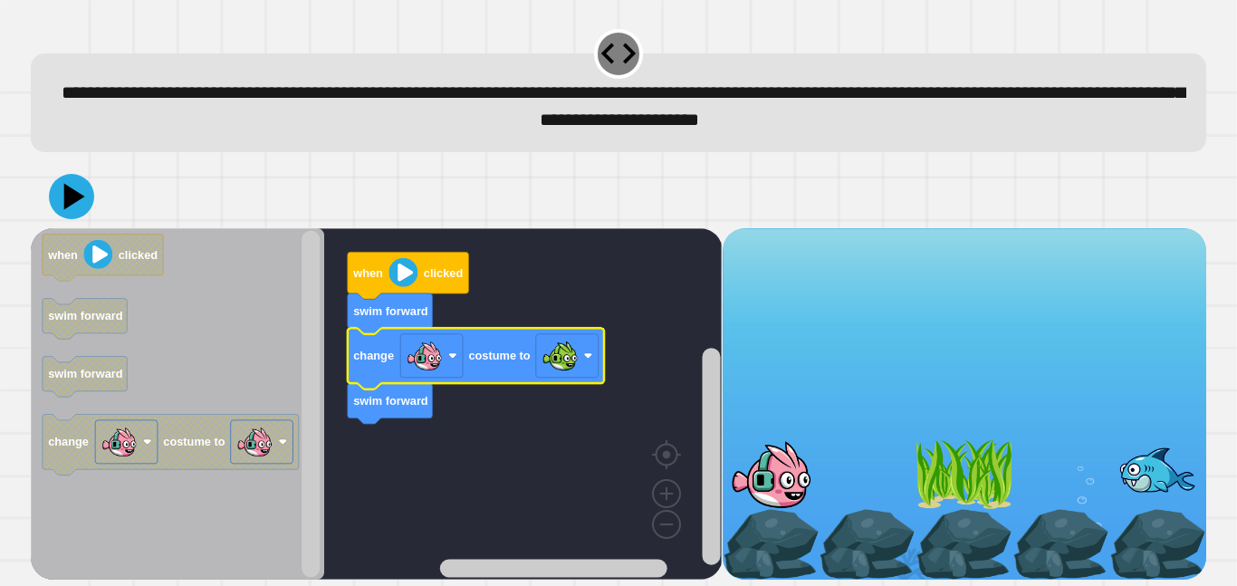
click at [397, 280] on image "Blockly Workspace" at bounding box center [403, 272] width 29 height 29
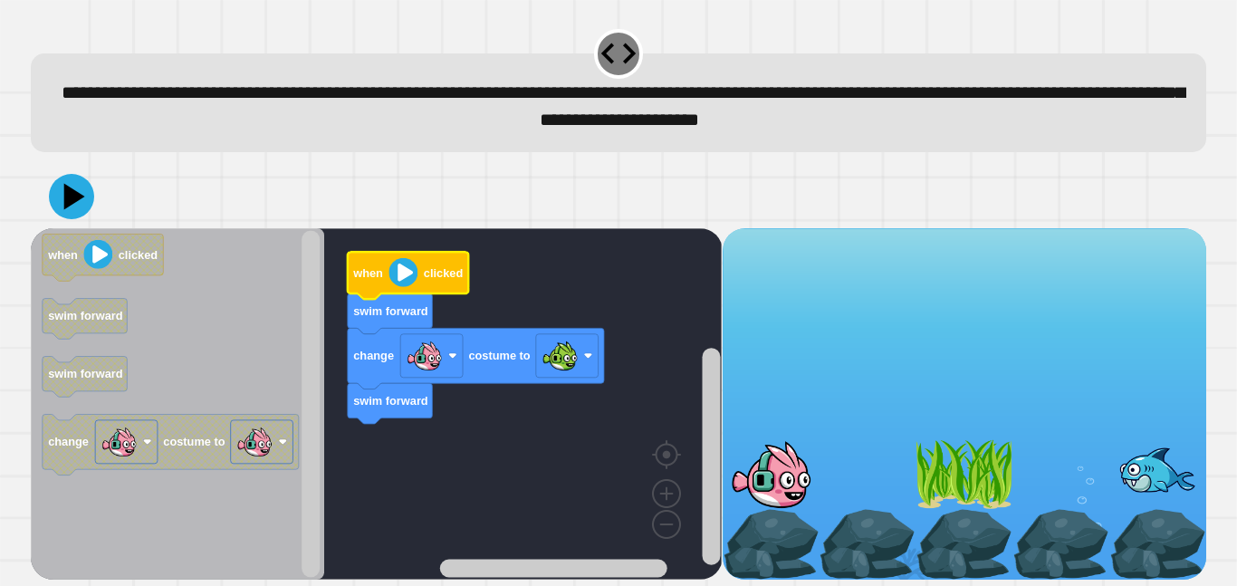
click at [62, 198] on icon at bounding box center [71, 196] width 45 height 45
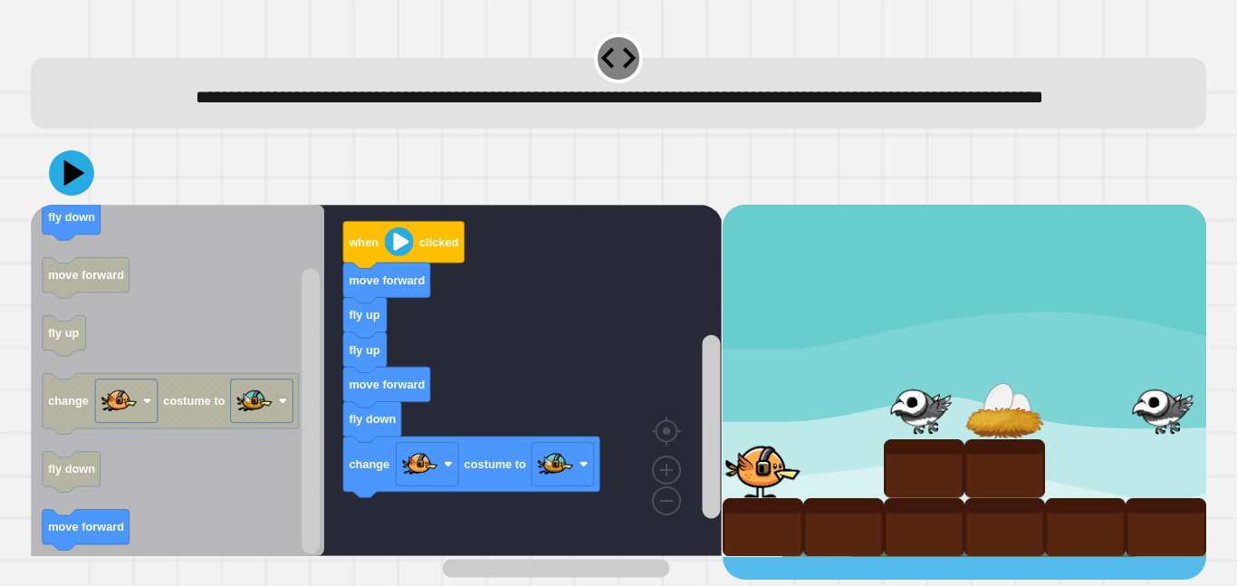
click at [85, 196] on icon at bounding box center [71, 172] width 45 height 45
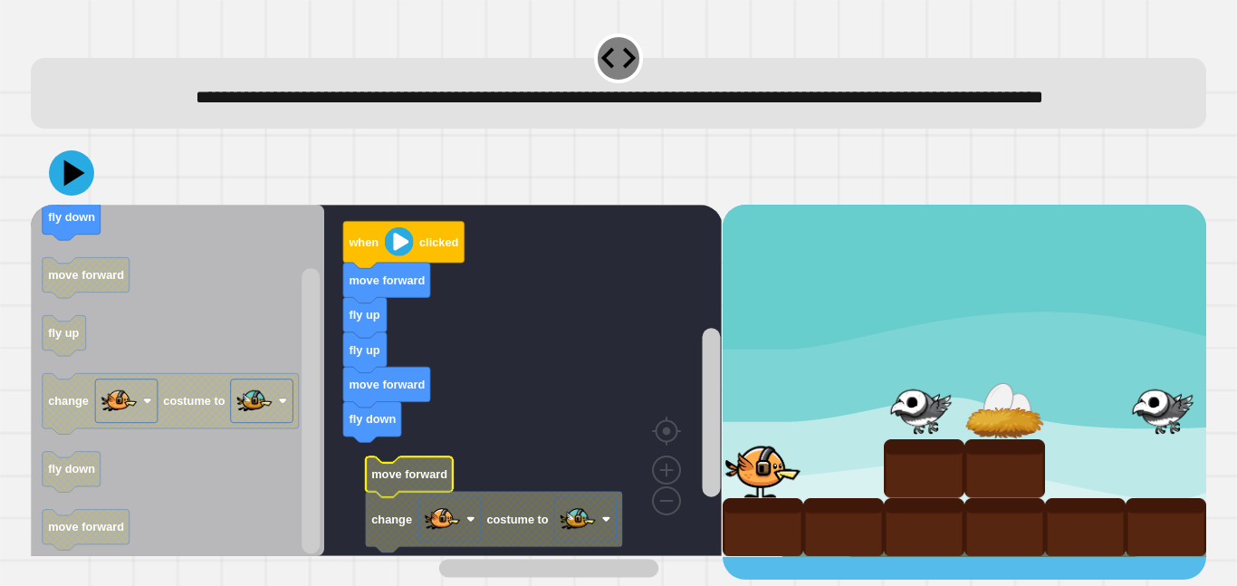
click at [396, 256] on image "Blockly Workspace" at bounding box center [399, 241] width 29 height 29
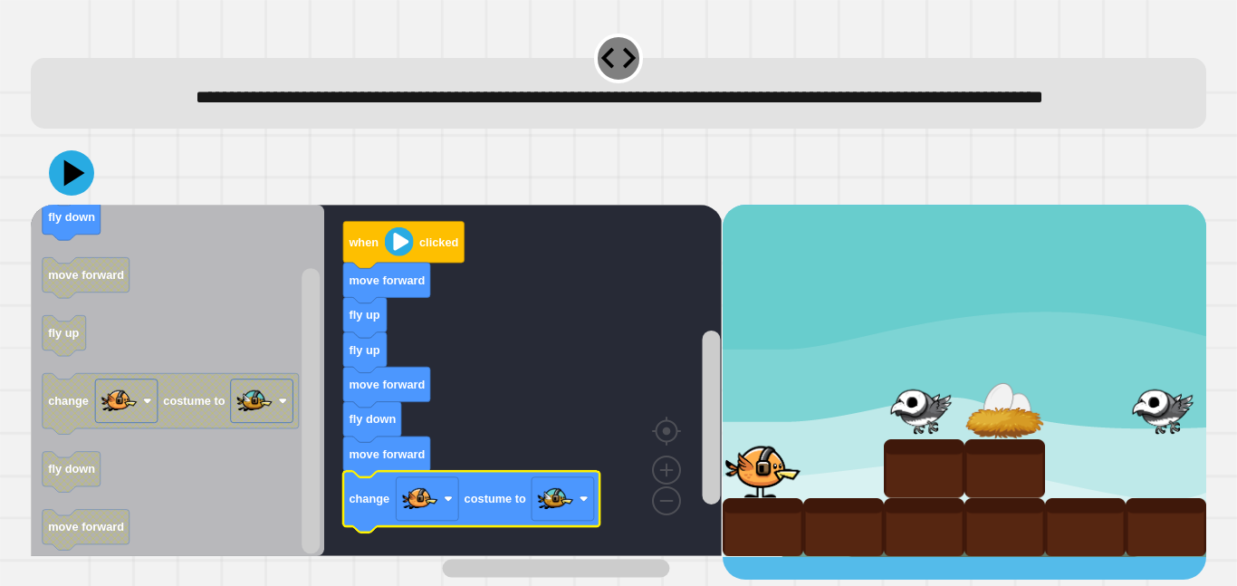
click at [83, 193] on icon at bounding box center [71, 172] width 45 height 45
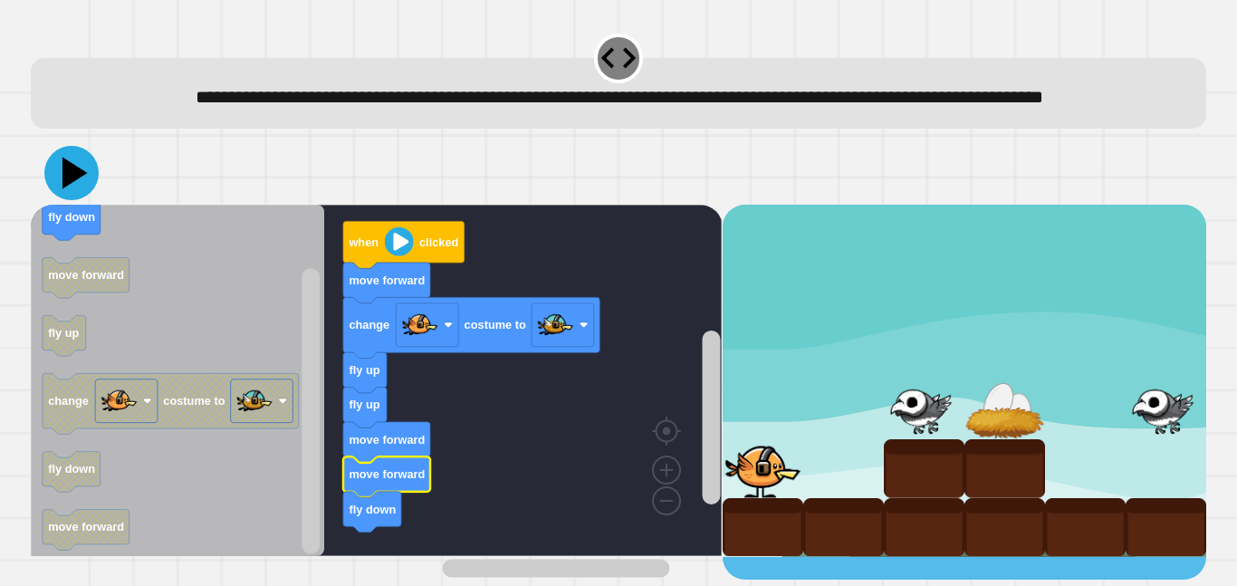
click at [67, 189] on icon at bounding box center [74, 174] width 25 height 32
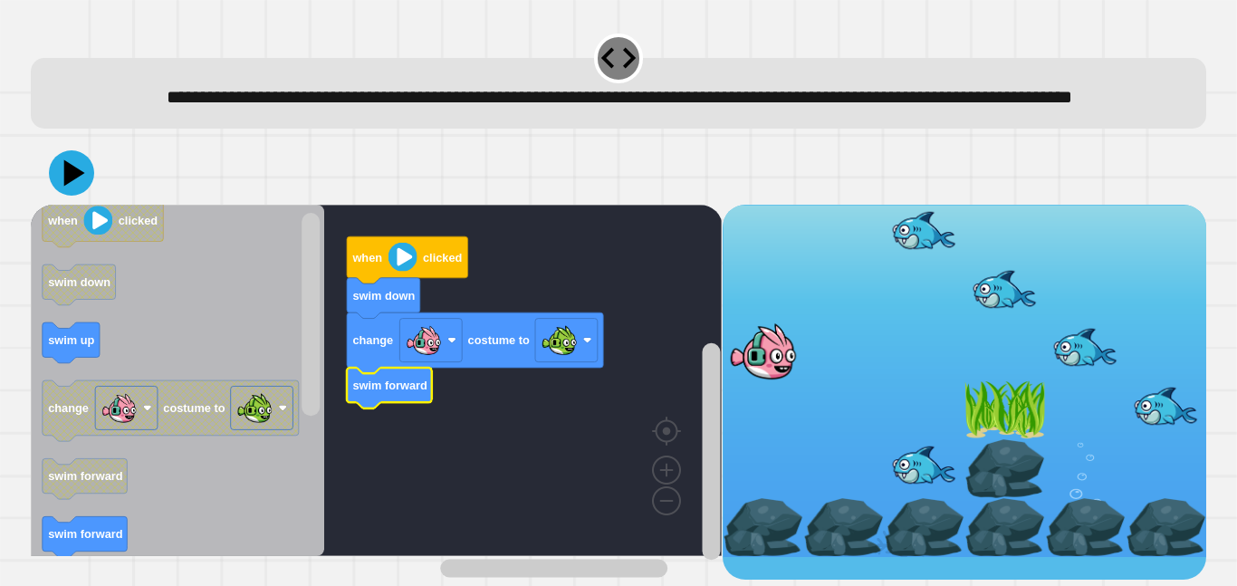
click at [79, 186] on icon at bounding box center [74, 172] width 21 height 26
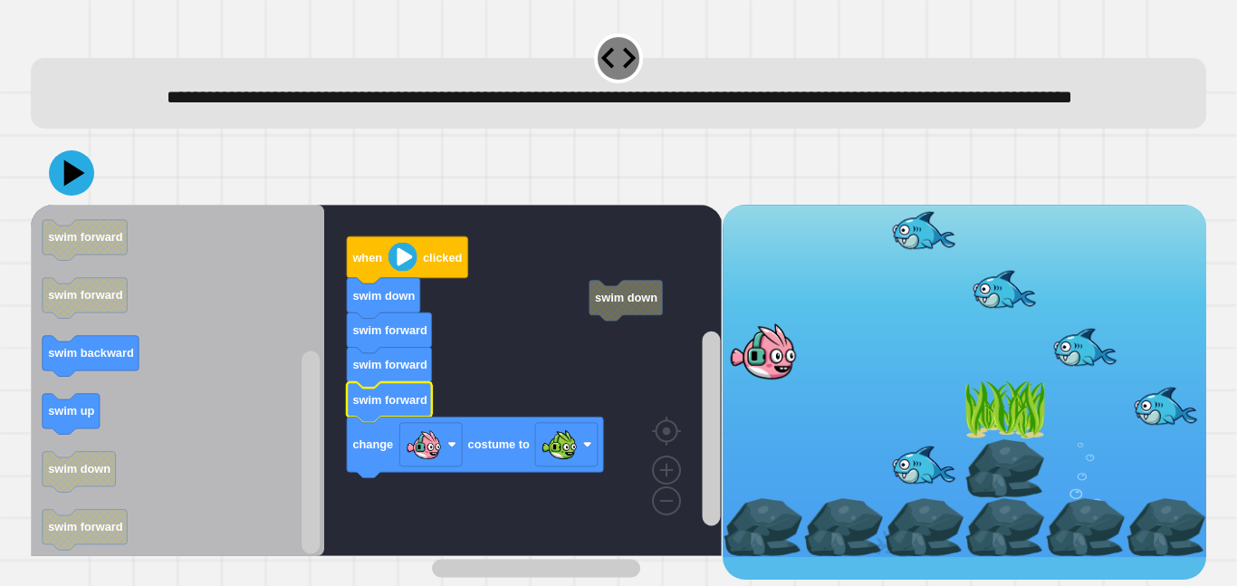
click at [387, 269] on icon "Blockly Workspace" at bounding box center [407, 259] width 121 height 47
click at [64, 196] on icon at bounding box center [71, 172] width 45 height 45
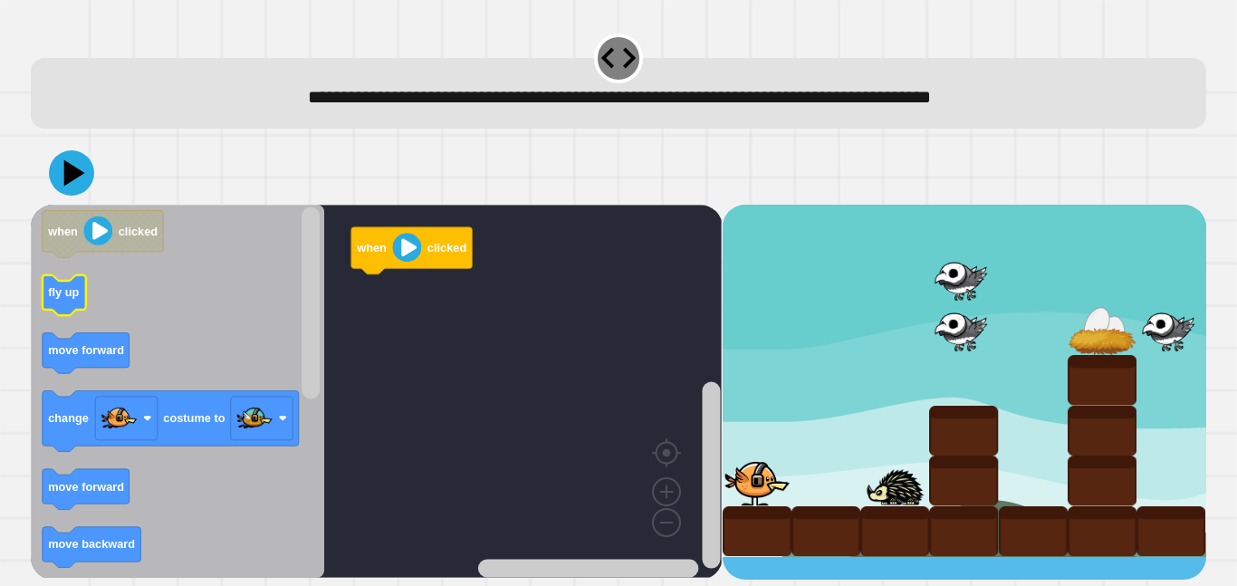
click at [75, 293] on text "fly up" at bounding box center [63, 292] width 31 height 14
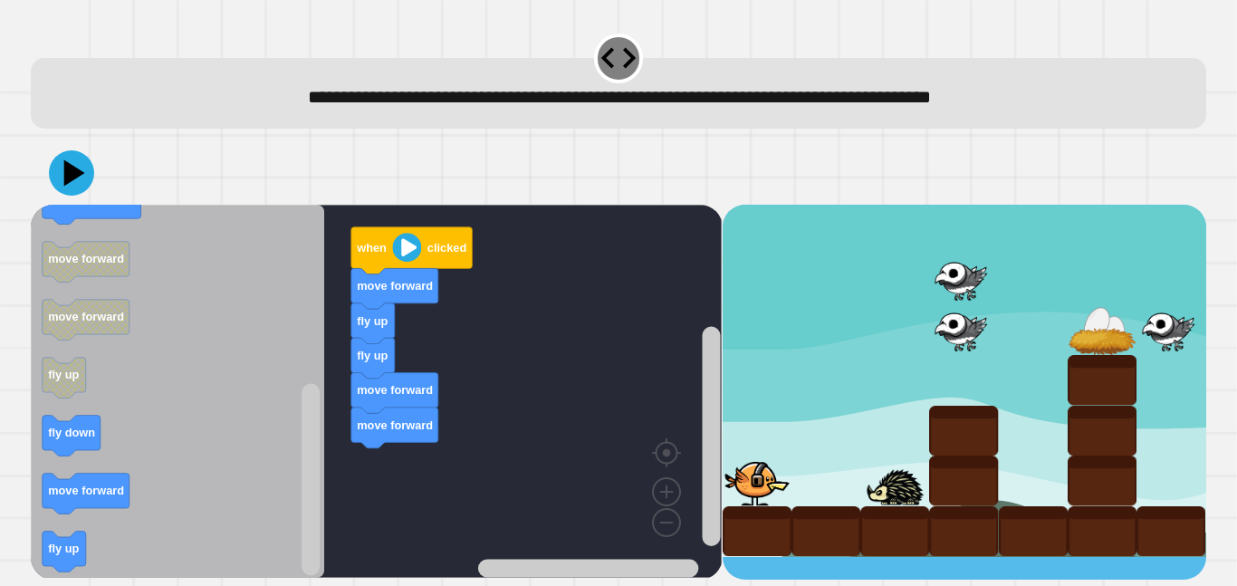
click at [45, 548] on icon "Blockly Workspace" at bounding box center [64, 551] width 43 height 41
click at [45, 540] on icon "Blockly Workspace" at bounding box center [64, 551] width 43 height 41
click at [39, 556] on icon "Blockly Workspace" at bounding box center [177, 391] width 293 height 373
click at [45, 547] on icon "Blockly Workspace" at bounding box center [64, 551] width 43 height 41
click at [46, 548] on icon "Blockly Workspace" at bounding box center [64, 551] width 43 height 41
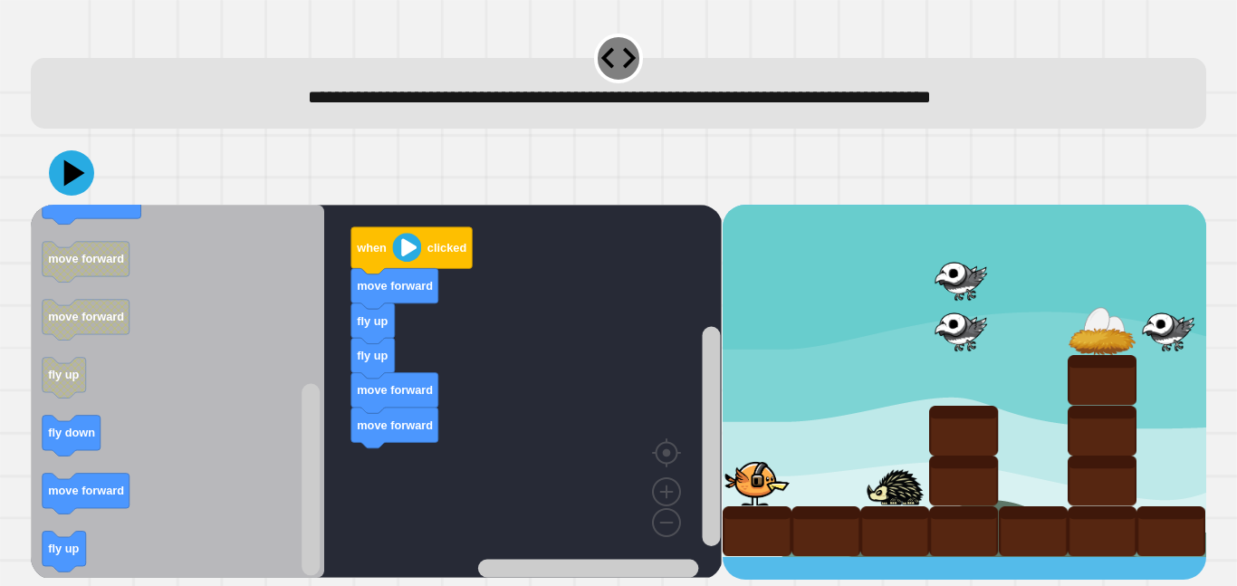
click at [45, 540] on icon "Blockly Workspace" at bounding box center [64, 551] width 43 height 41
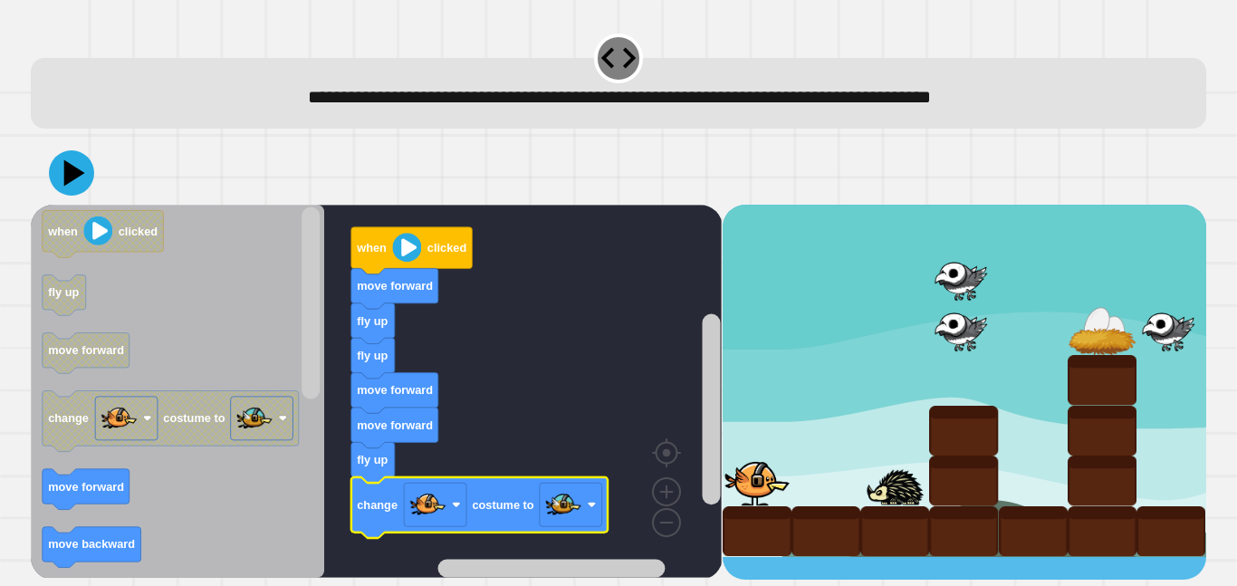
click at [89, 166] on icon at bounding box center [71, 172] width 45 height 45
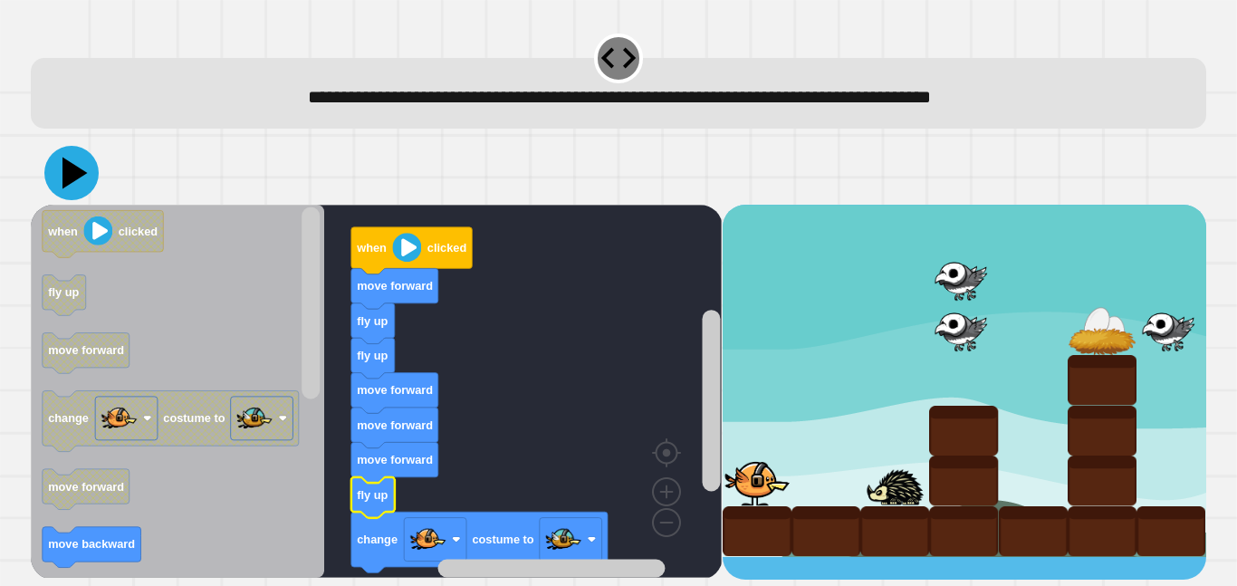
click at [82, 168] on icon at bounding box center [71, 173] width 54 height 54
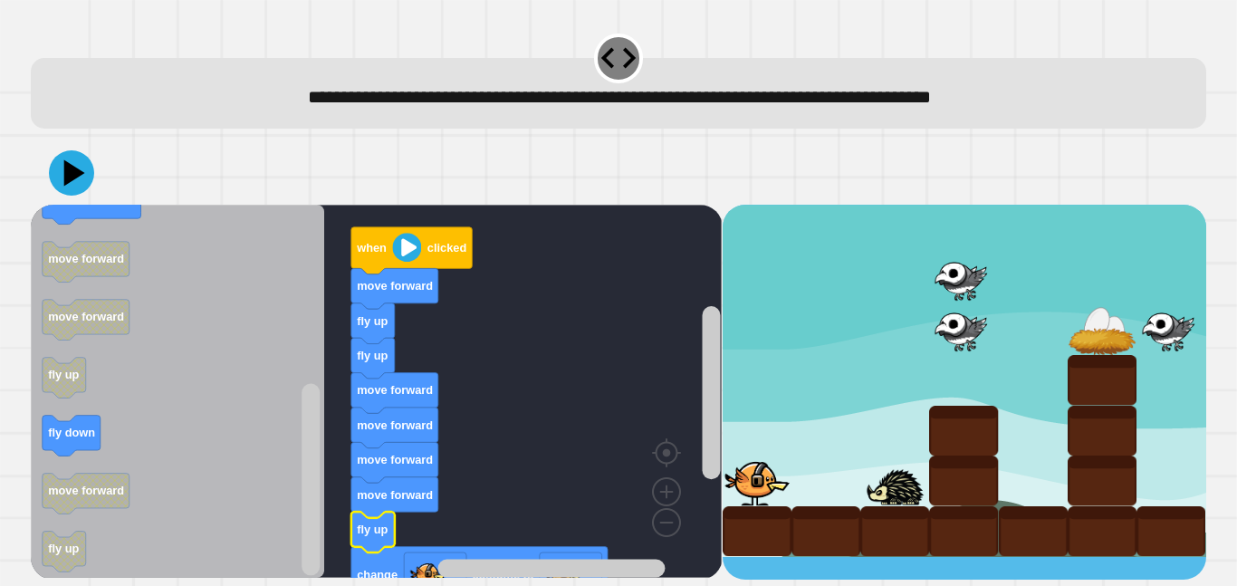
click at [405, 265] on icon "Blockly Workspace" at bounding box center [411, 250] width 121 height 47
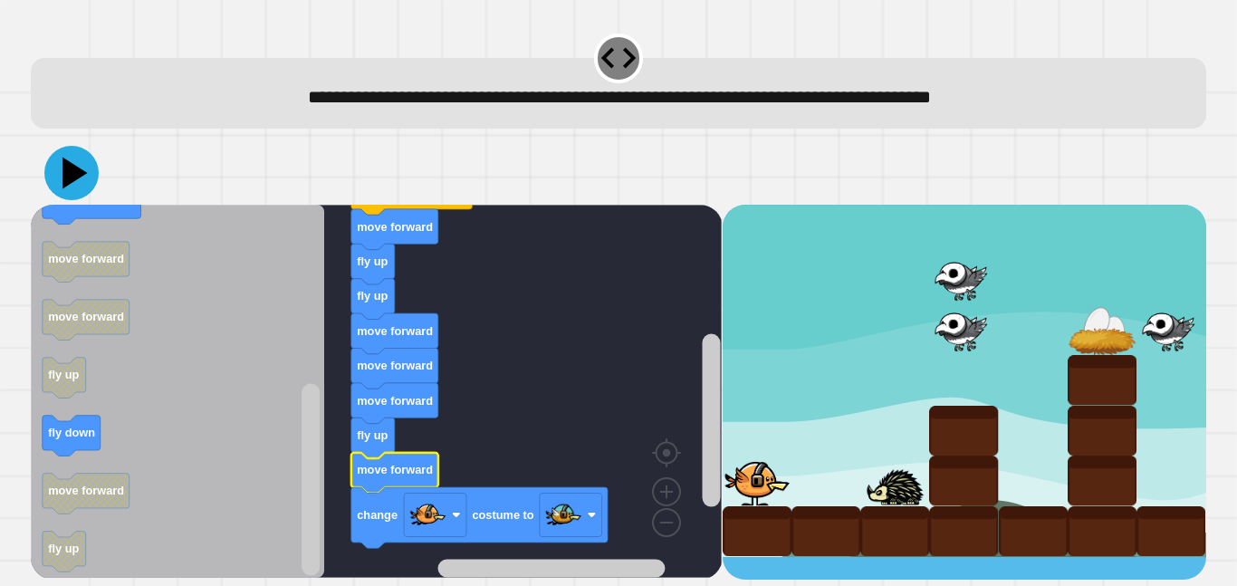
click at [84, 158] on icon at bounding box center [71, 173] width 54 height 54
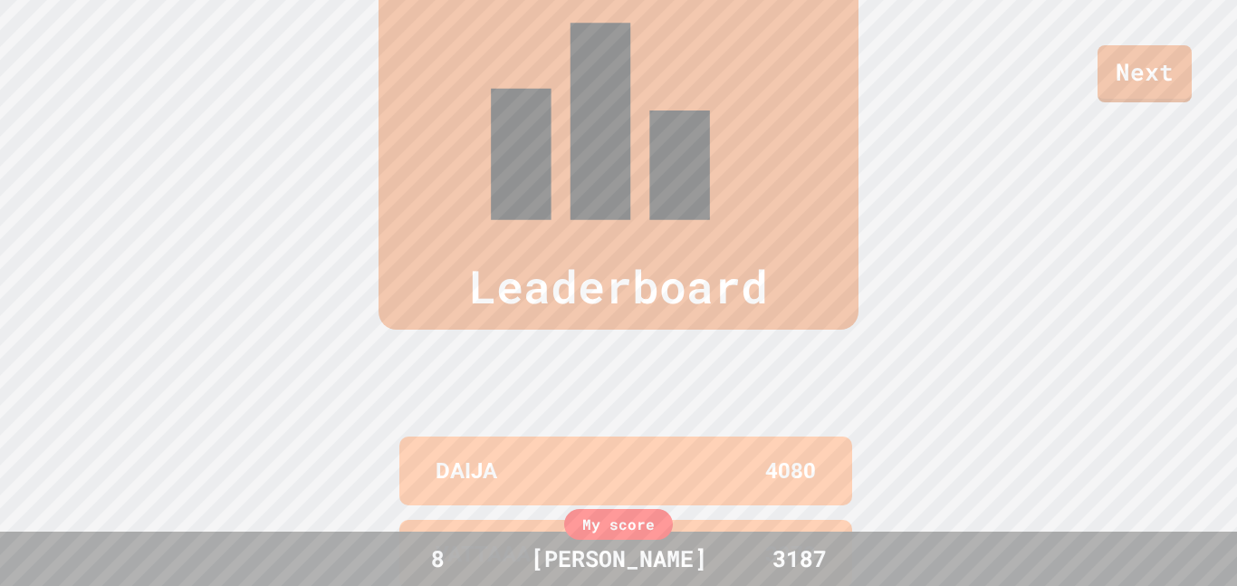
scroll to position [747, 0]
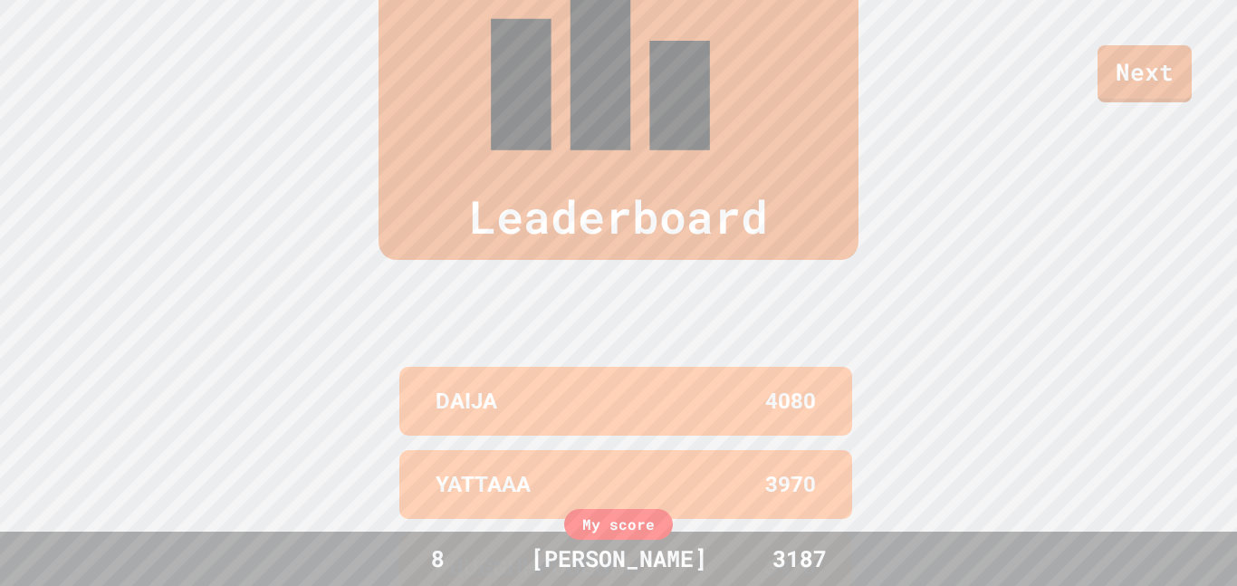
click at [1168, 81] on link "Next" at bounding box center [1144, 73] width 94 height 57
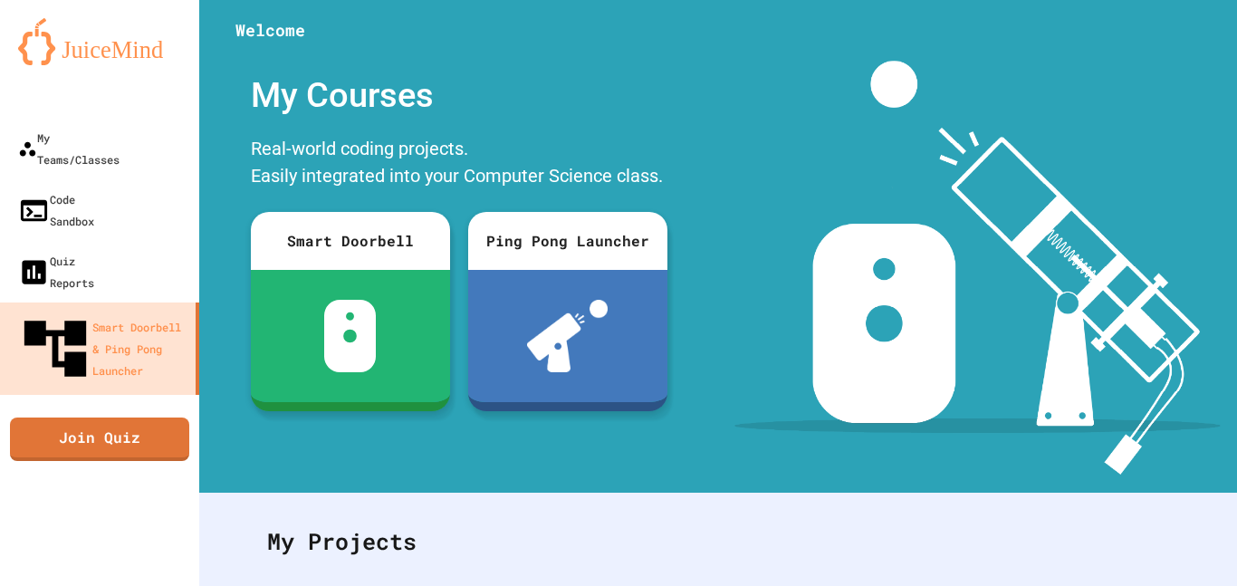
click at [571, 348] on img at bounding box center [567, 336] width 81 height 72
click at [175, 414] on link "Join Quiz" at bounding box center [99, 436] width 167 height 45
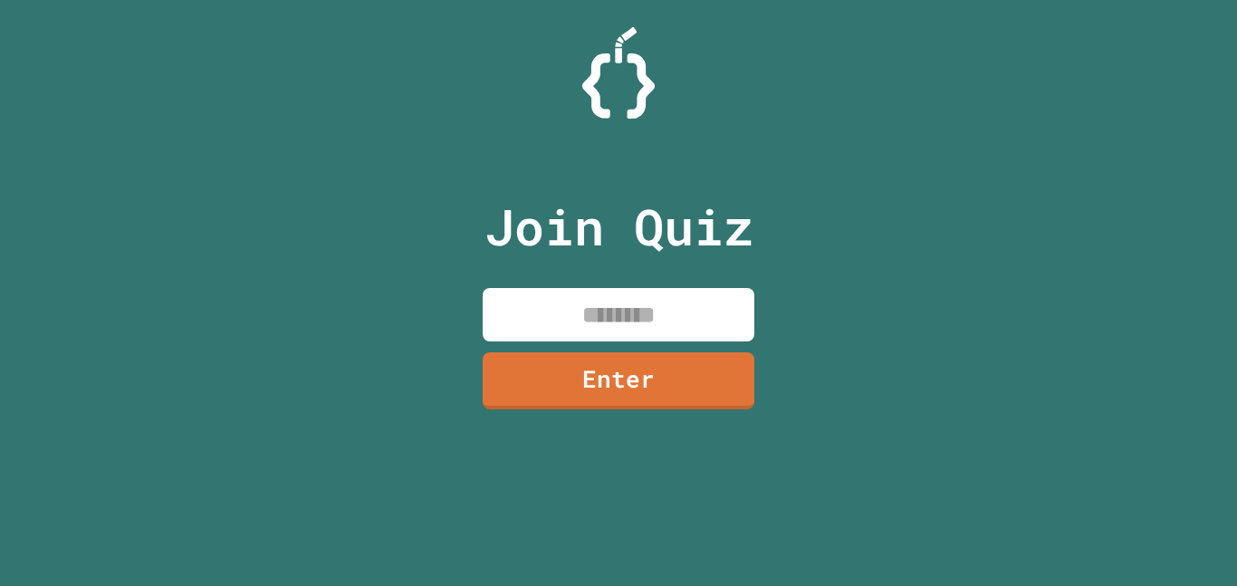
click at [648, 298] on input at bounding box center [619, 314] width 272 height 53
type input "********"
click at [578, 378] on link "Enter" at bounding box center [619, 380] width 272 height 57
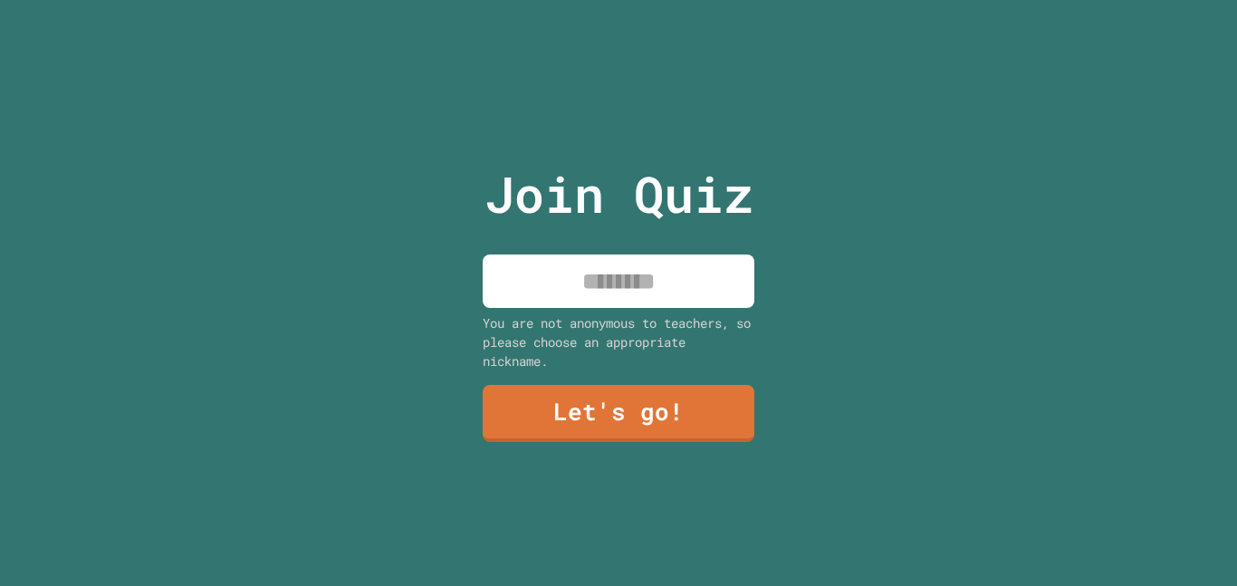
click at [627, 299] on input at bounding box center [619, 280] width 272 height 53
type input "*****"
click at [591, 464] on div "Join Quiz ***** You are not anonymous to teachers, so please choose an appropri…" at bounding box center [618, 293] width 305 height 586
click at [581, 406] on link "Let's go!" at bounding box center [619, 413] width 272 height 57
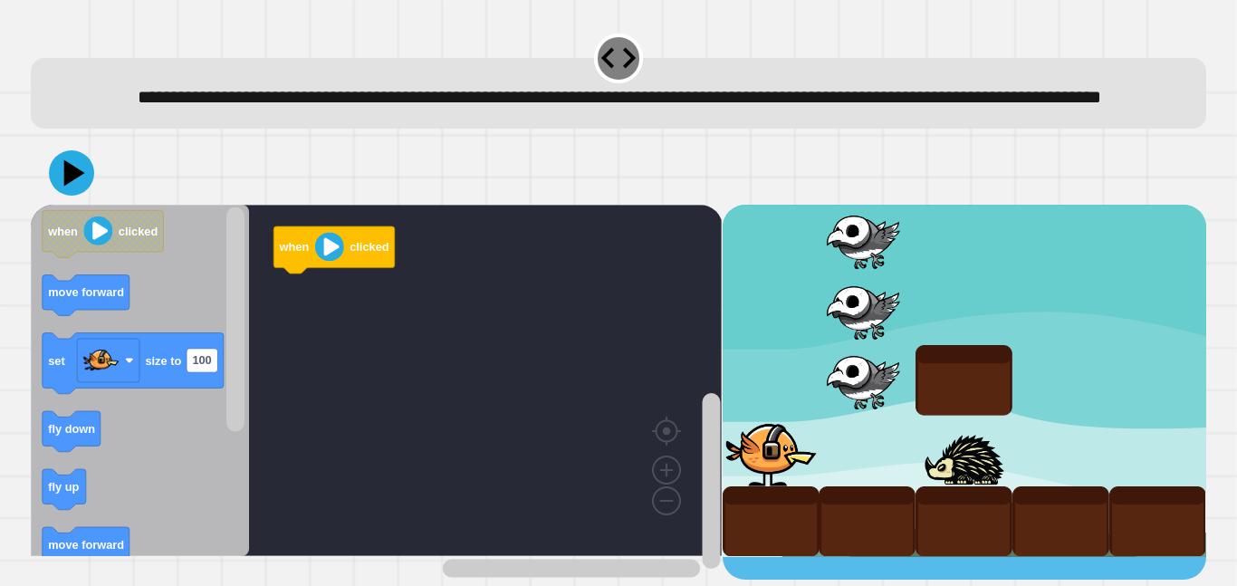
scroll to position [7, 0]
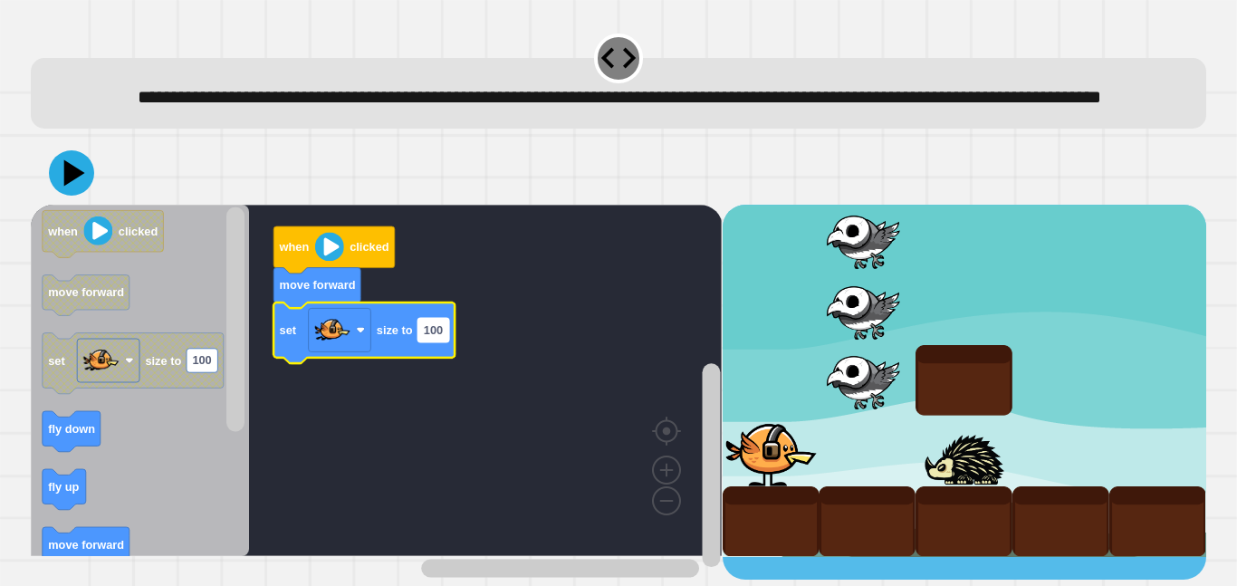
click at [435, 337] on text "100" at bounding box center [433, 330] width 19 height 14
type input "*"
click at [81, 200] on icon at bounding box center [71, 173] width 54 height 54
click at [430, 341] on rect "Blockly Workspace" at bounding box center [427, 330] width 18 height 24
type input "***"
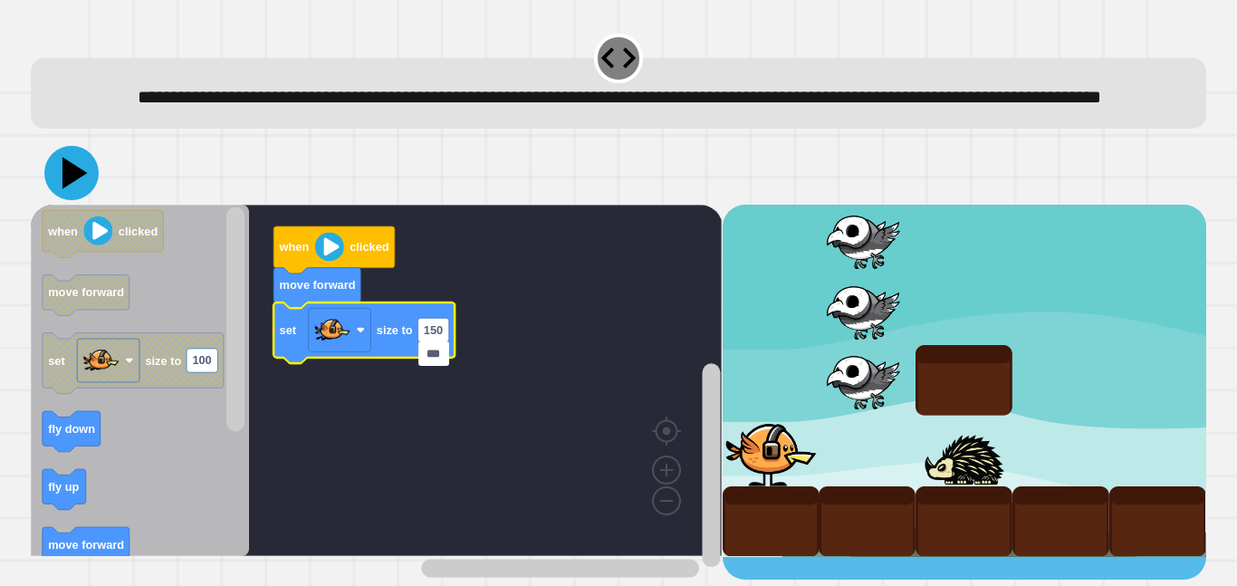
click at [78, 181] on icon at bounding box center [71, 173] width 54 height 54
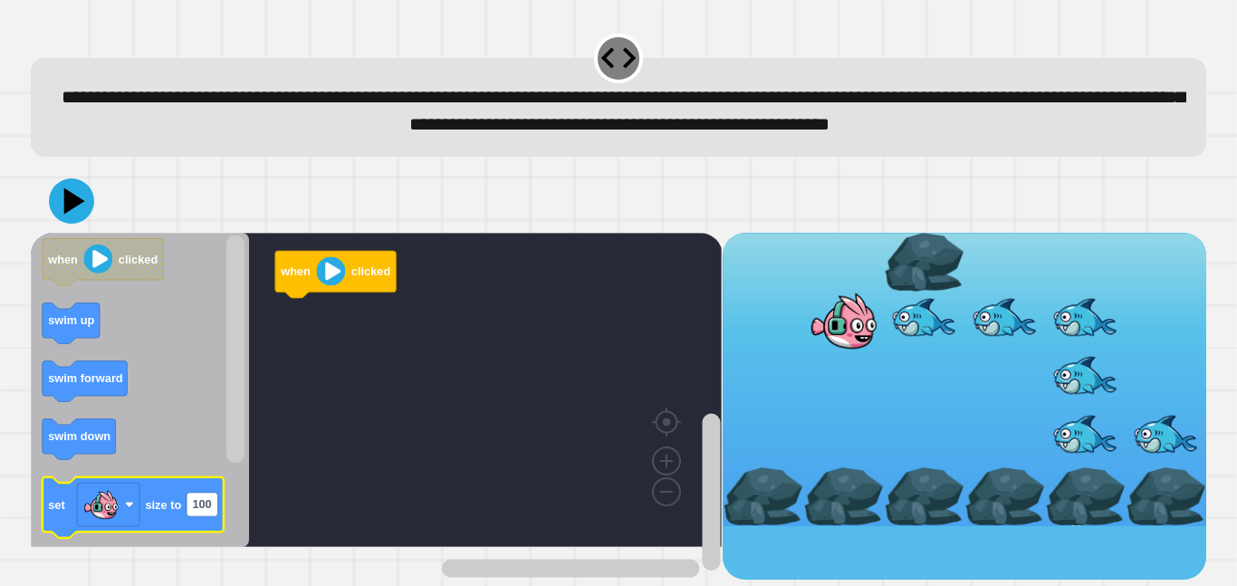
click at [45, 537] on icon "Blockly Workspace" at bounding box center [133, 506] width 181 height 61
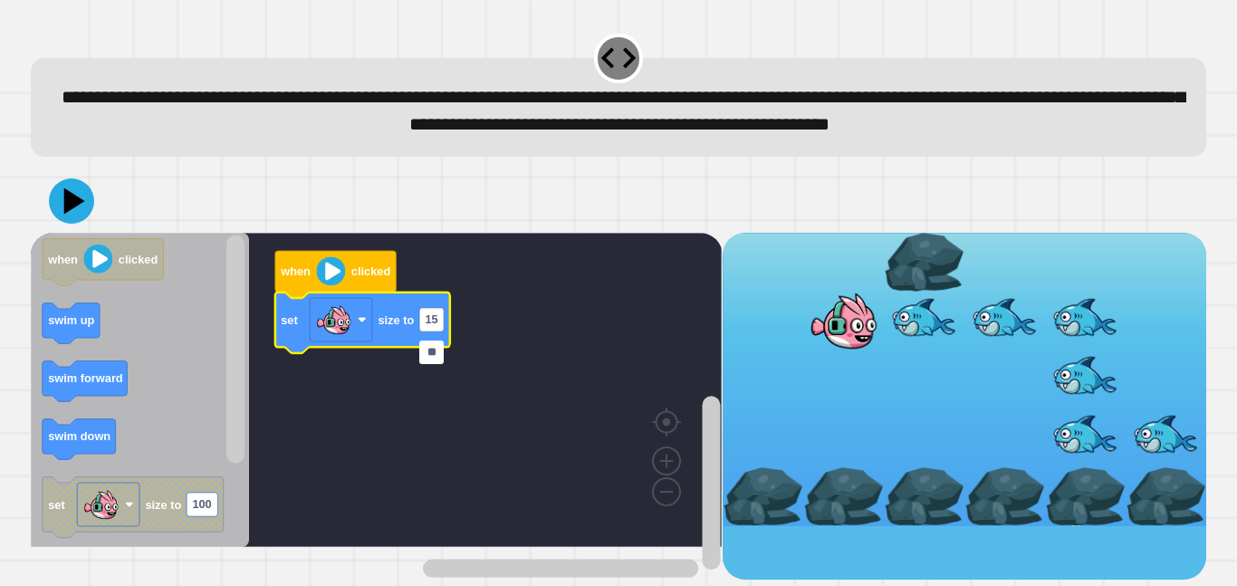
type input "***"
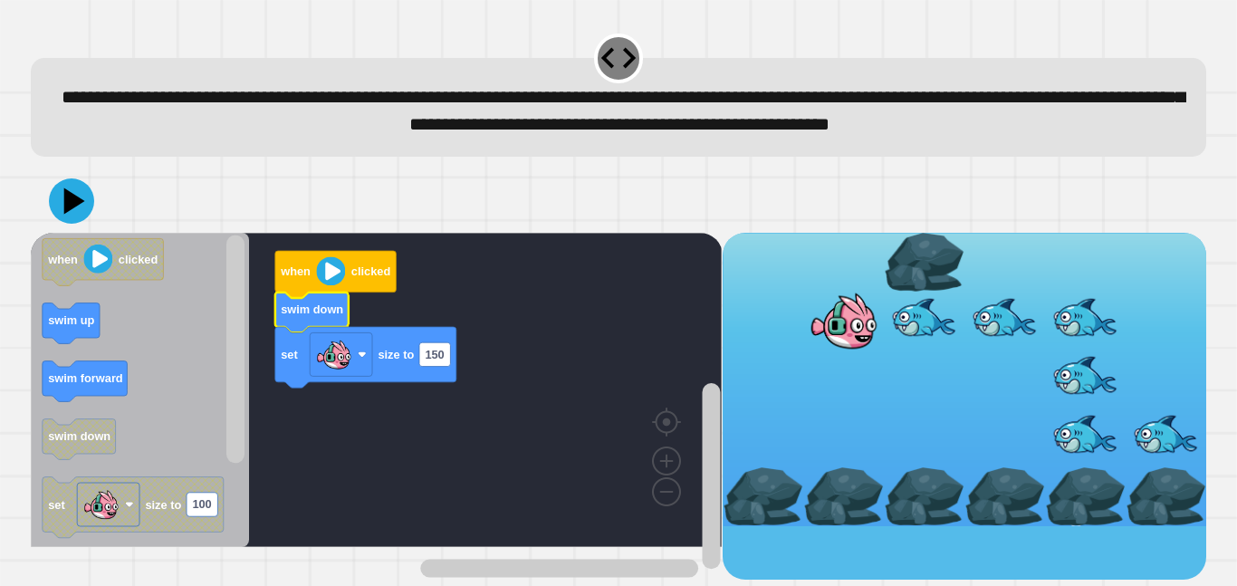
click at [65, 221] on icon at bounding box center [71, 200] width 45 height 45
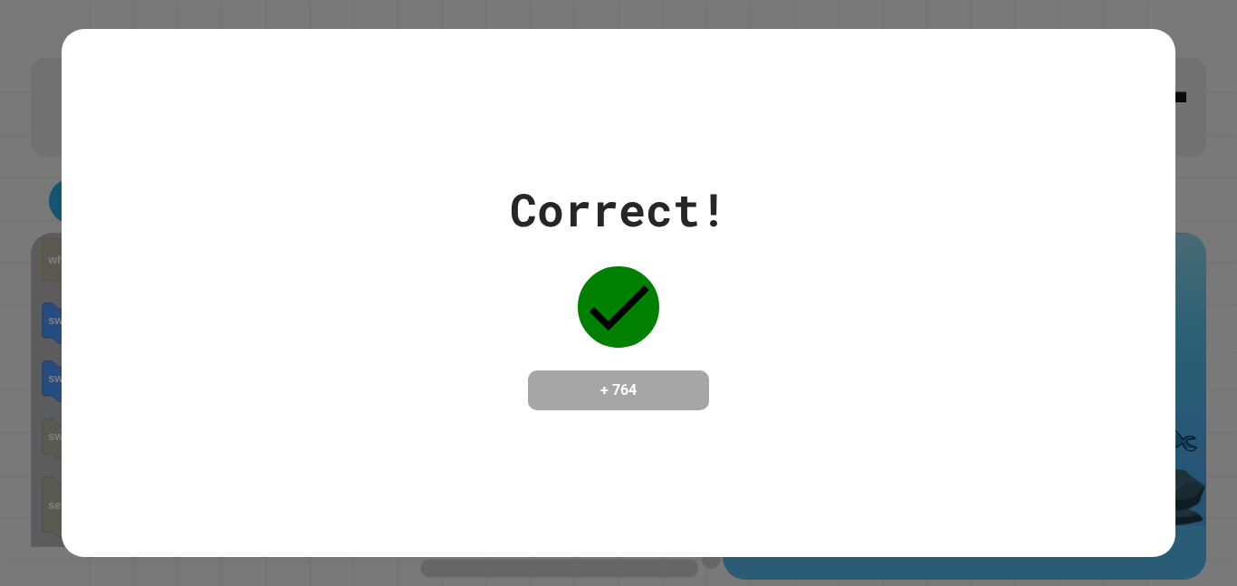
click at [99, 176] on div "Correct! + 764" at bounding box center [618, 293] width 1113 height 234
click at [1232, 373] on div "Correct! + 764" at bounding box center [618, 293] width 1237 height 586
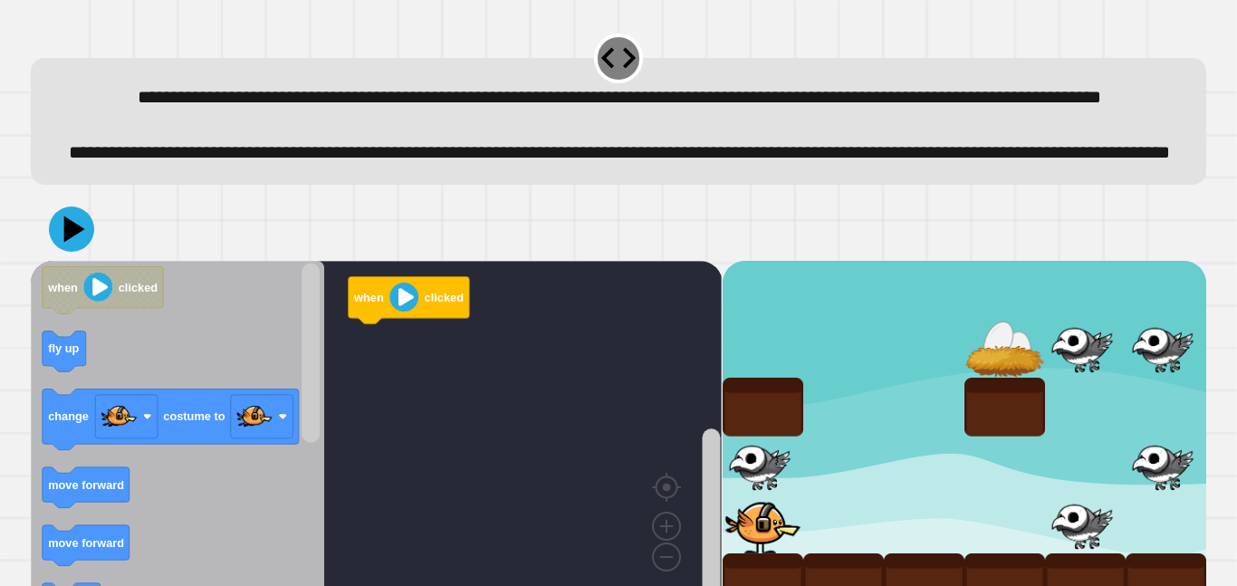
scroll to position [95, 0]
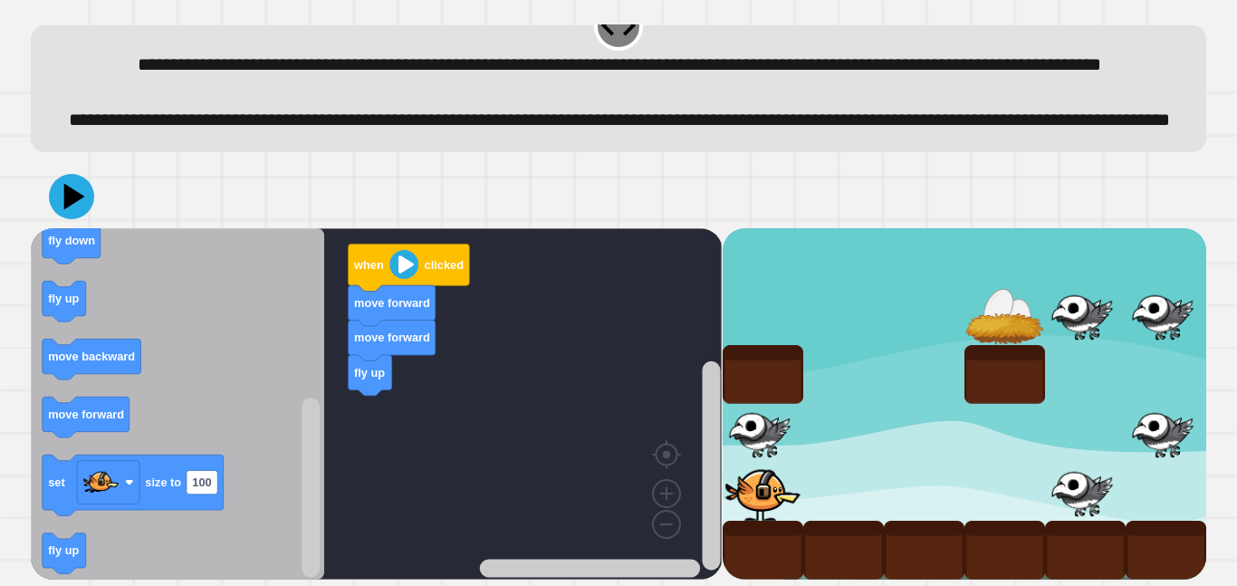
click at [45, 550] on icon "Blockly Workspace" at bounding box center [64, 552] width 43 height 41
click at [45, 552] on icon "Blockly Workspace" at bounding box center [64, 552] width 43 height 41
click at [45, 532] on icon "Blockly Workspace" at bounding box center [177, 403] width 293 height 351
click at [45, 555] on icon "Blockly Workspace" at bounding box center [64, 552] width 43 height 41
click at [45, 553] on icon "Blockly Workspace" at bounding box center [64, 552] width 43 height 41
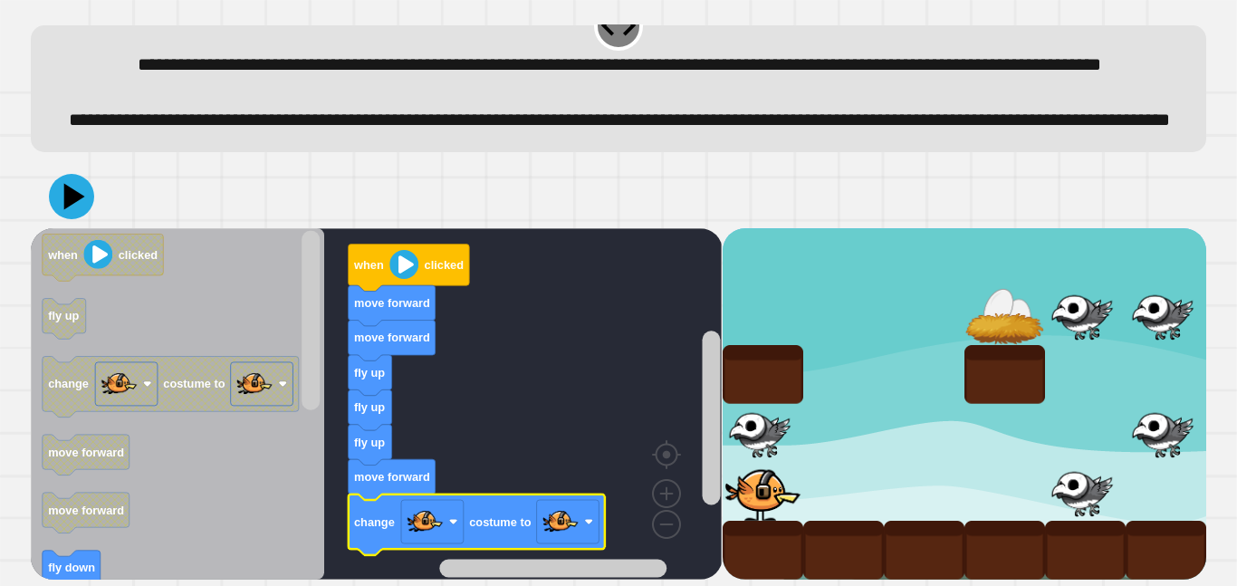
click at [573, 527] on image "Blockly Workspace" at bounding box center [560, 521] width 36 height 36
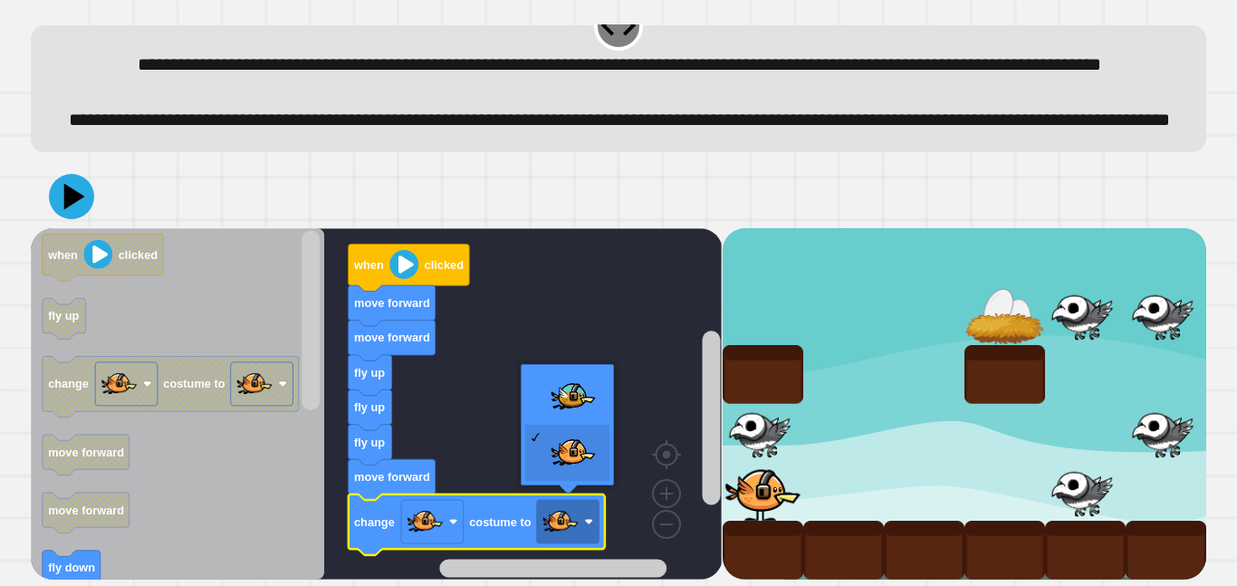
click at [566, 411] on rect "Blockly Workspace" at bounding box center [376, 403] width 691 height 351
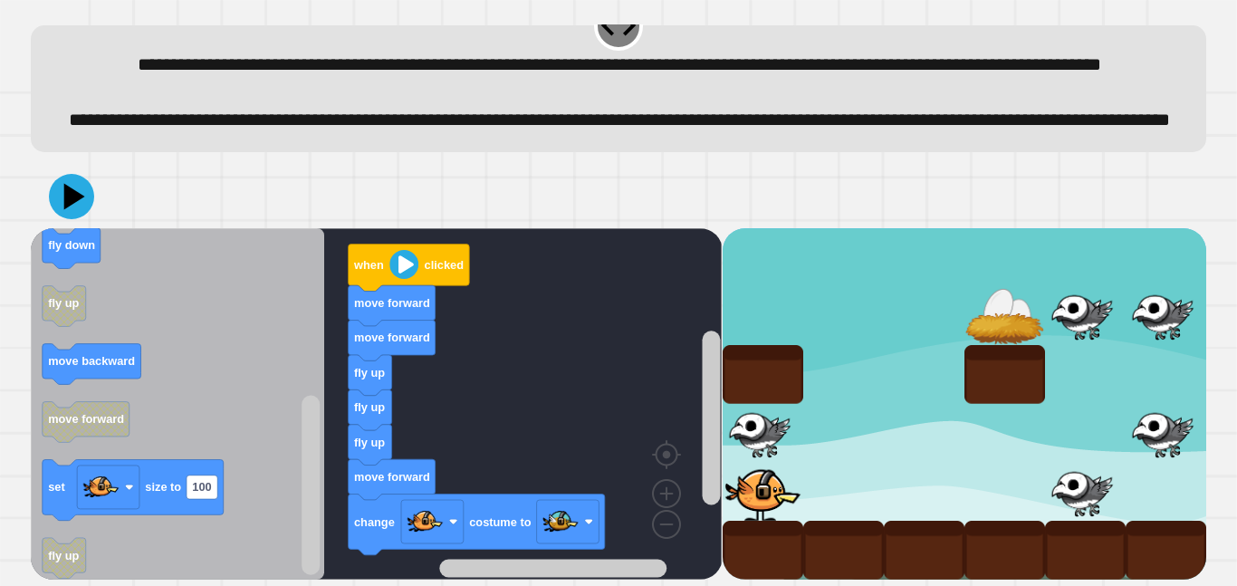
click at [45, 501] on icon "Blockly Workspace" at bounding box center [133, 489] width 181 height 61
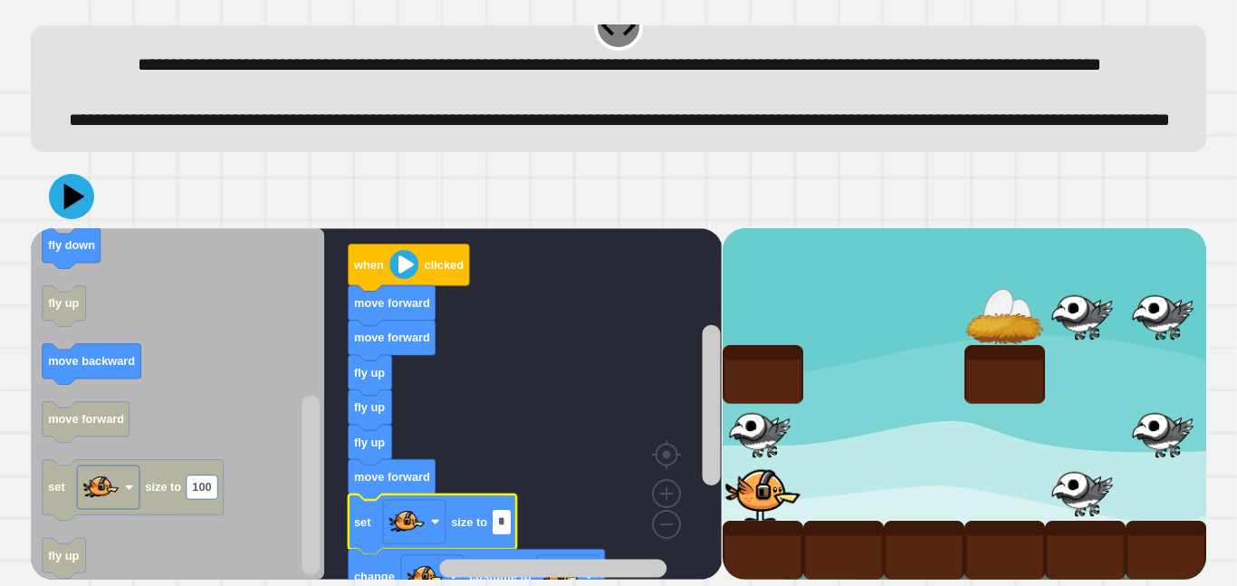
type input "**"
click at [58, 207] on icon at bounding box center [71, 196] width 51 height 51
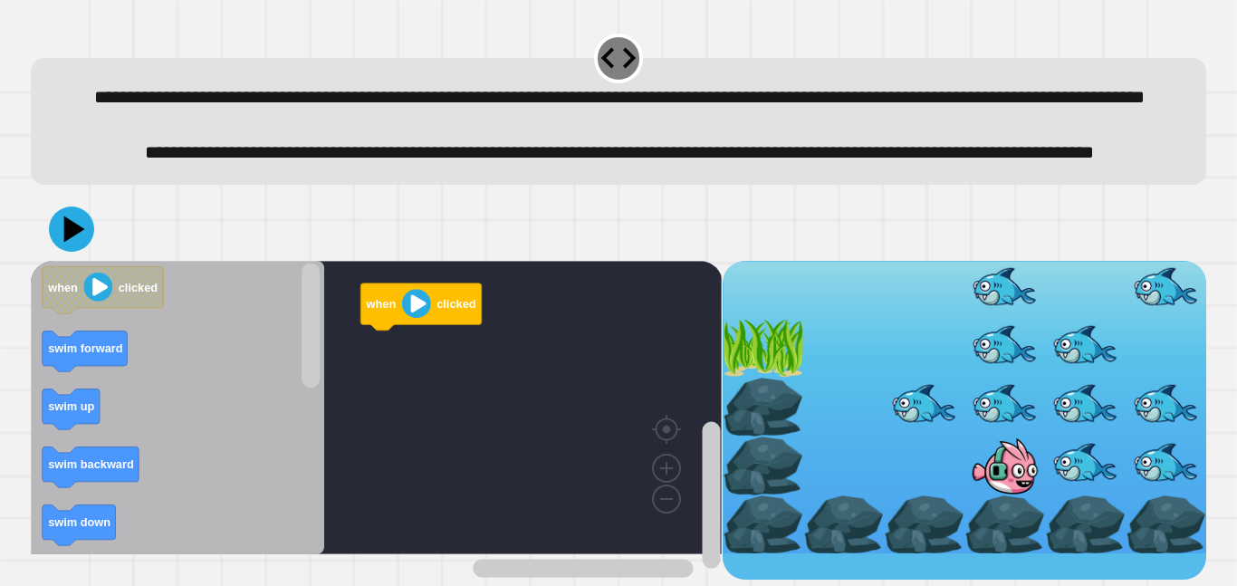
scroll to position [37, 0]
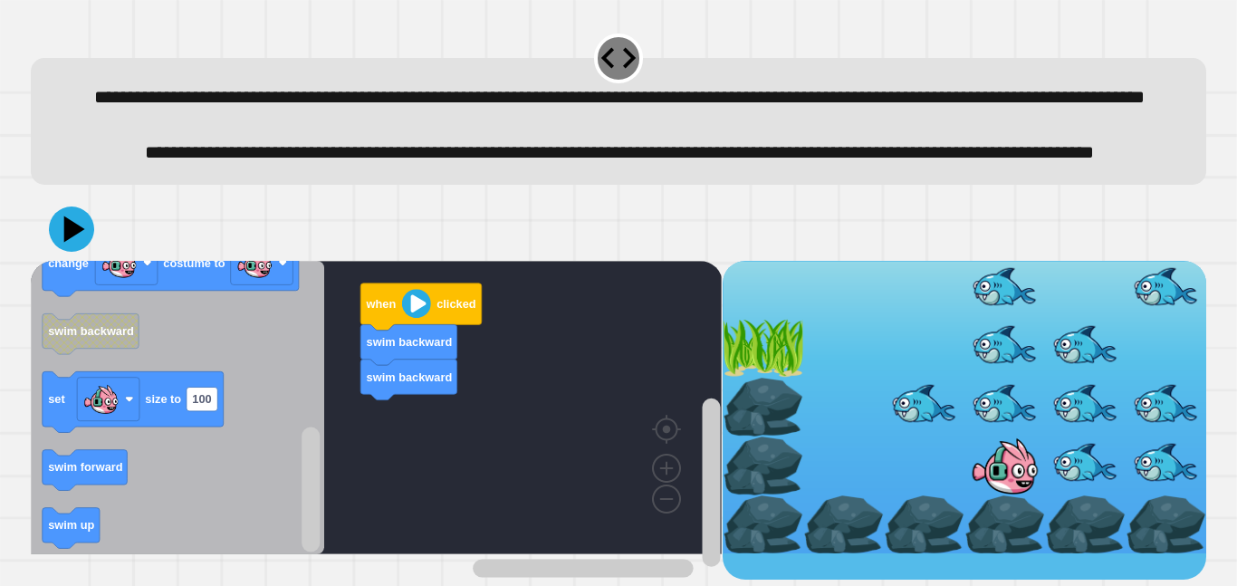
click at [45, 548] on icon "Blockly Workspace" at bounding box center [71, 527] width 57 height 41
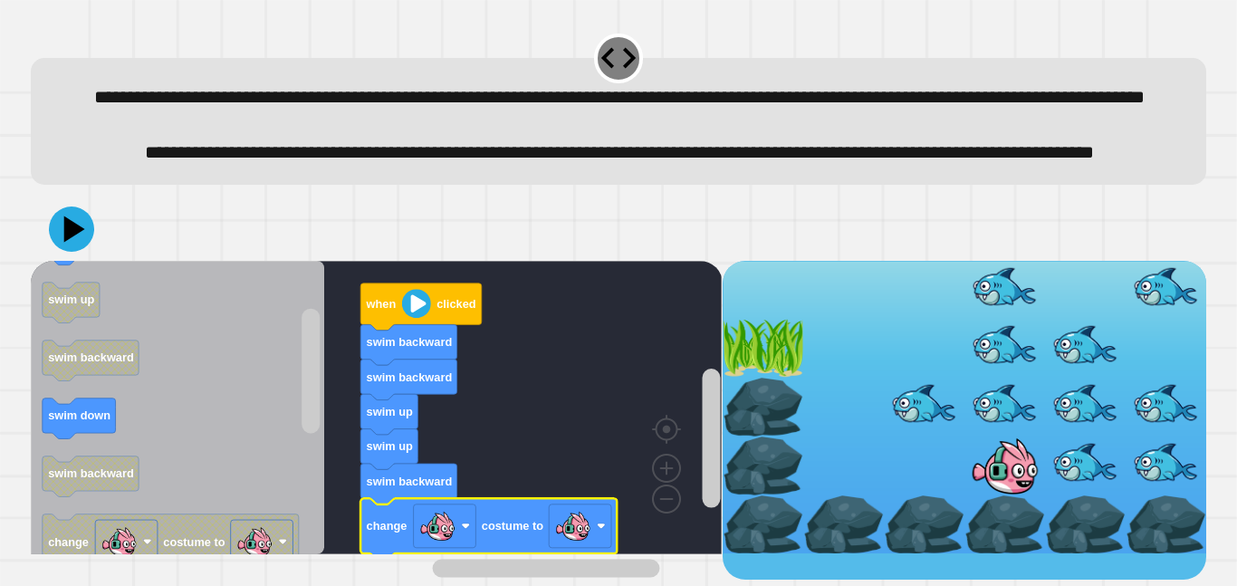
click at [573, 543] on image "Blockly Workspace" at bounding box center [573, 525] width 36 height 36
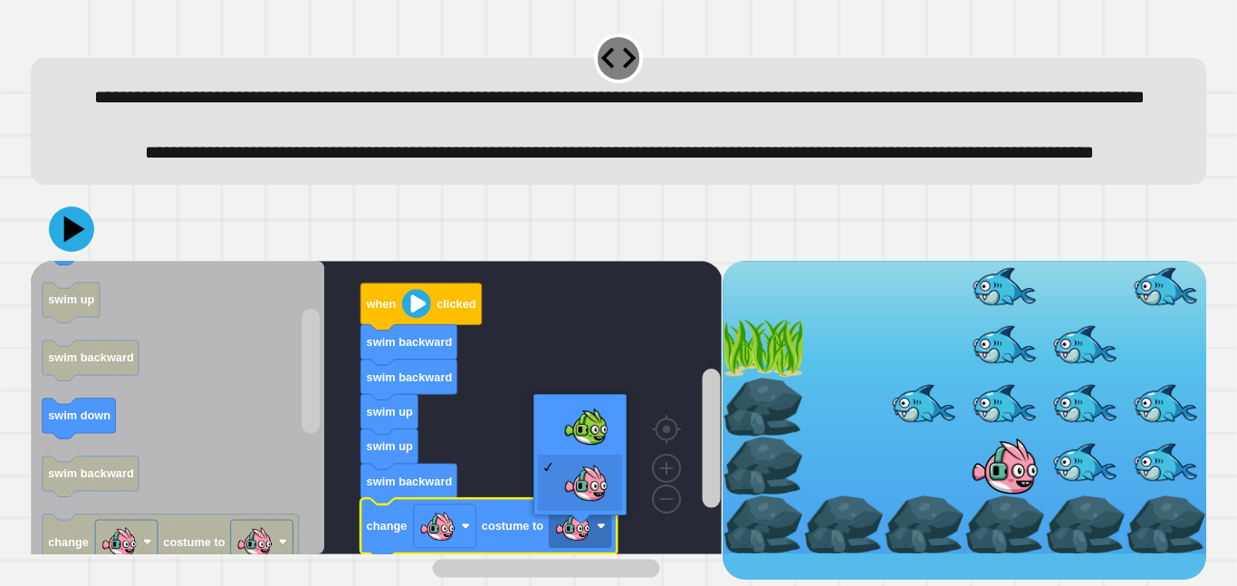
click at [590, 435] on rect "Blockly Workspace" at bounding box center [376, 407] width 691 height 293
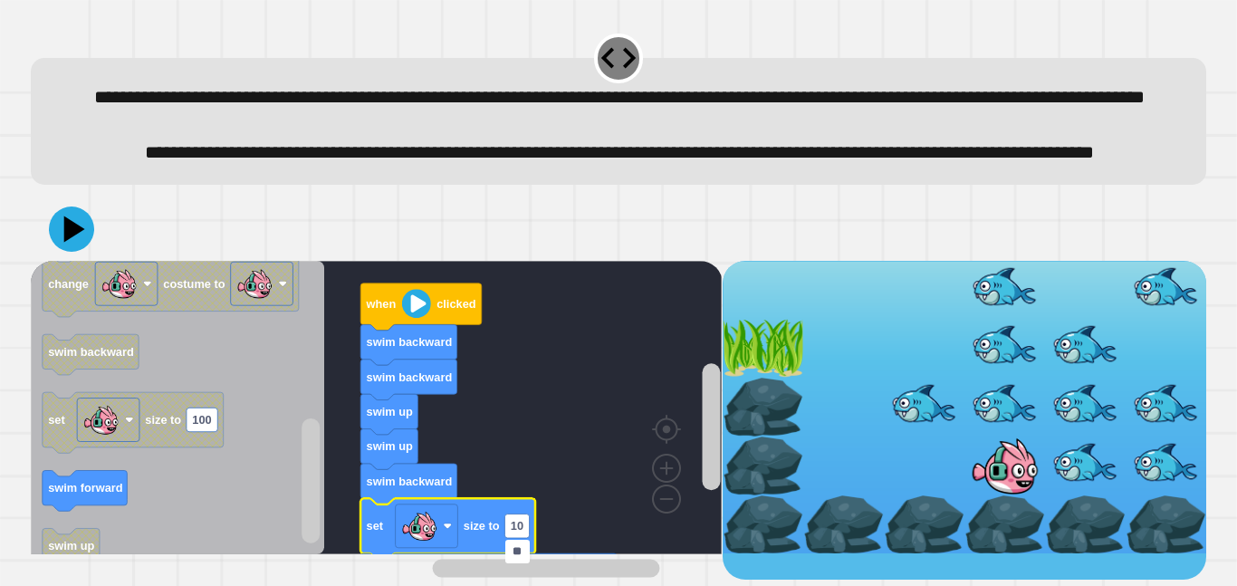
type input "**"
click at [93, 261] on div at bounding box center [618, 228] width 1175 height 63
click at [91, 252] on button at bounding box center [71, 228] width 45 height 45
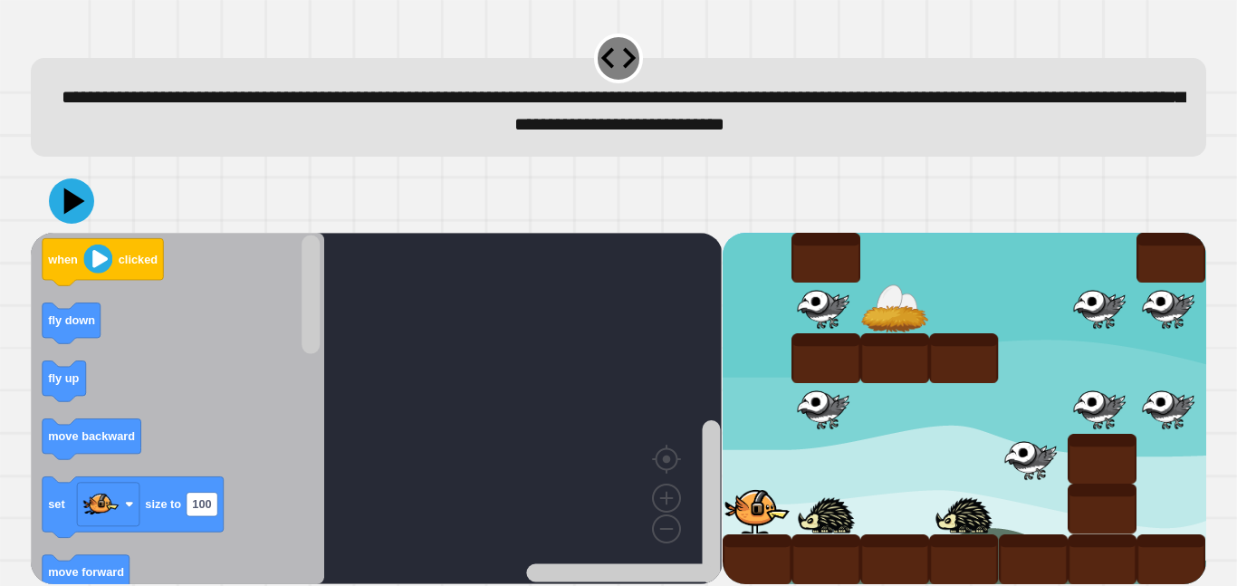
scroll to position [7, 0]
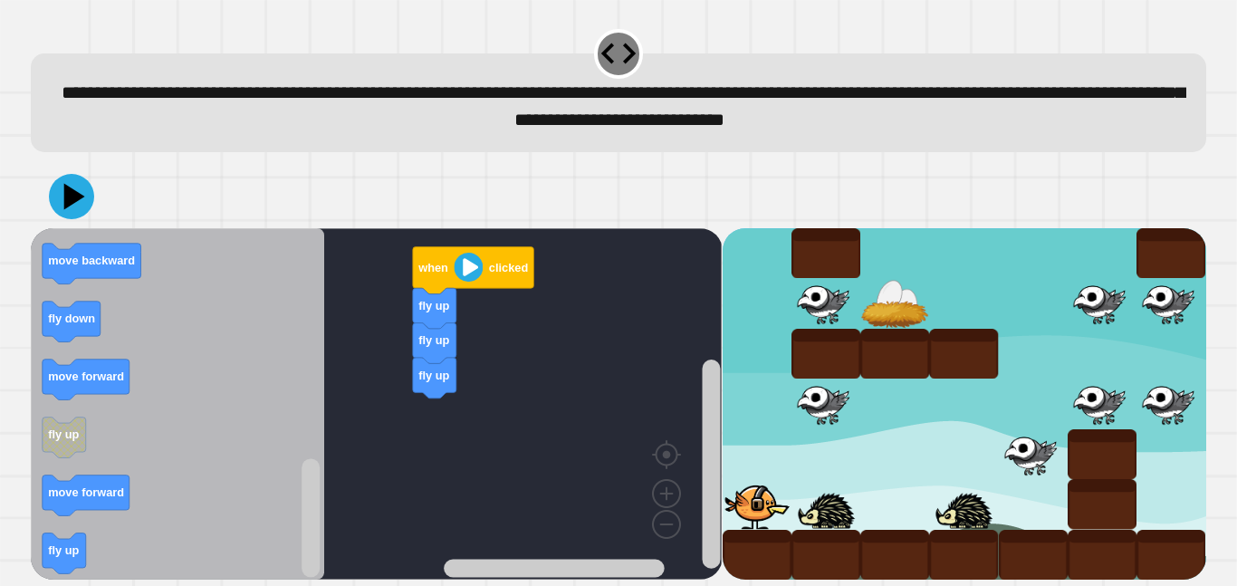
click at [45, 556] on icon "Blockly Workspace" at bounding box center [64, 553] width 43 height 41
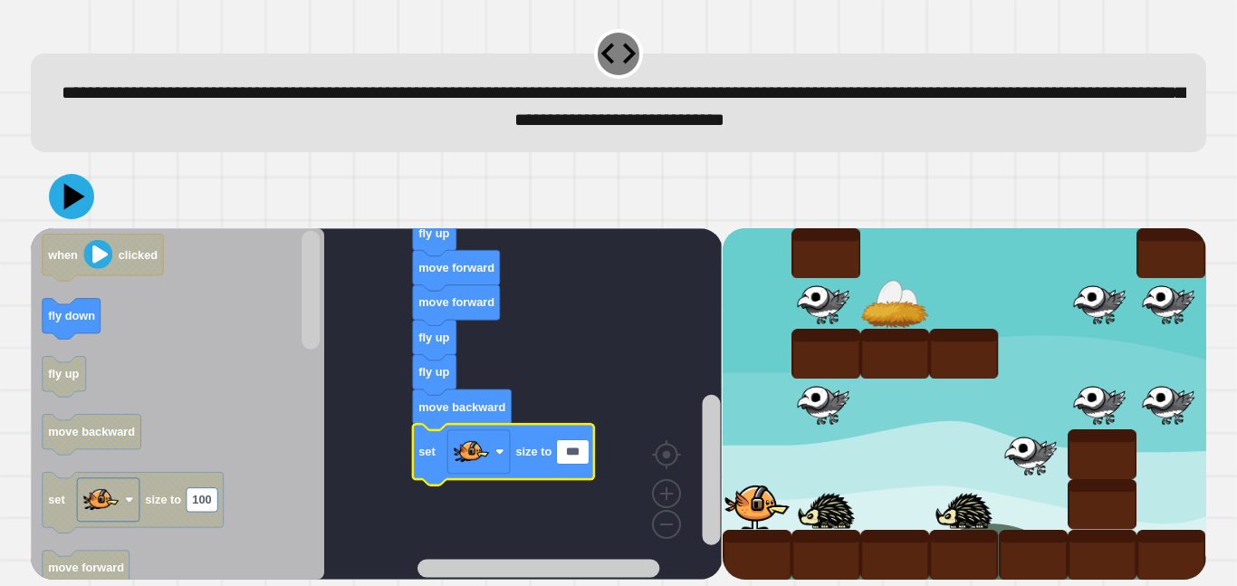
type input "*"
type input "**"
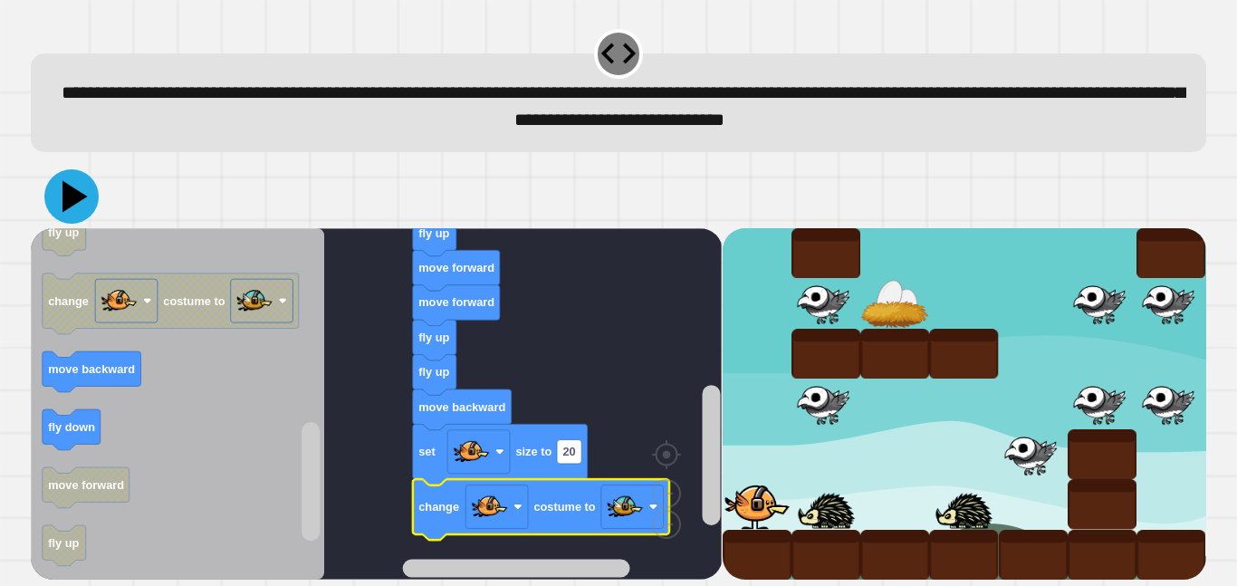
click at [77, 182] on icon at bounding box center [71, 196] width 54 height 54
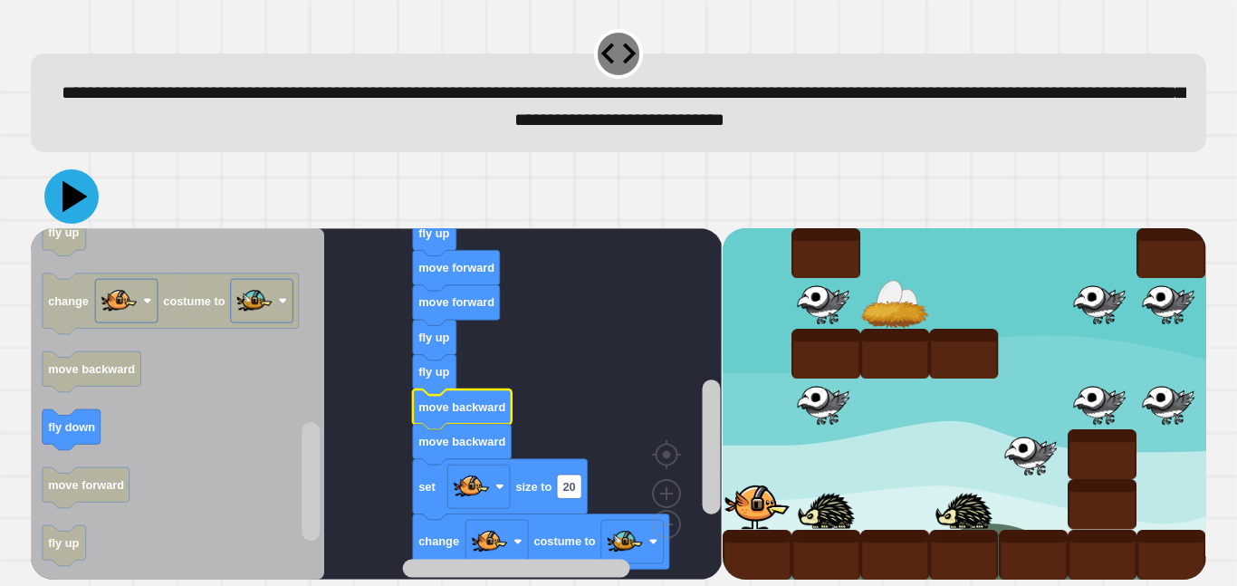
click at [88, 203] on icon at bounding box center [71, 196] width 54 height 54
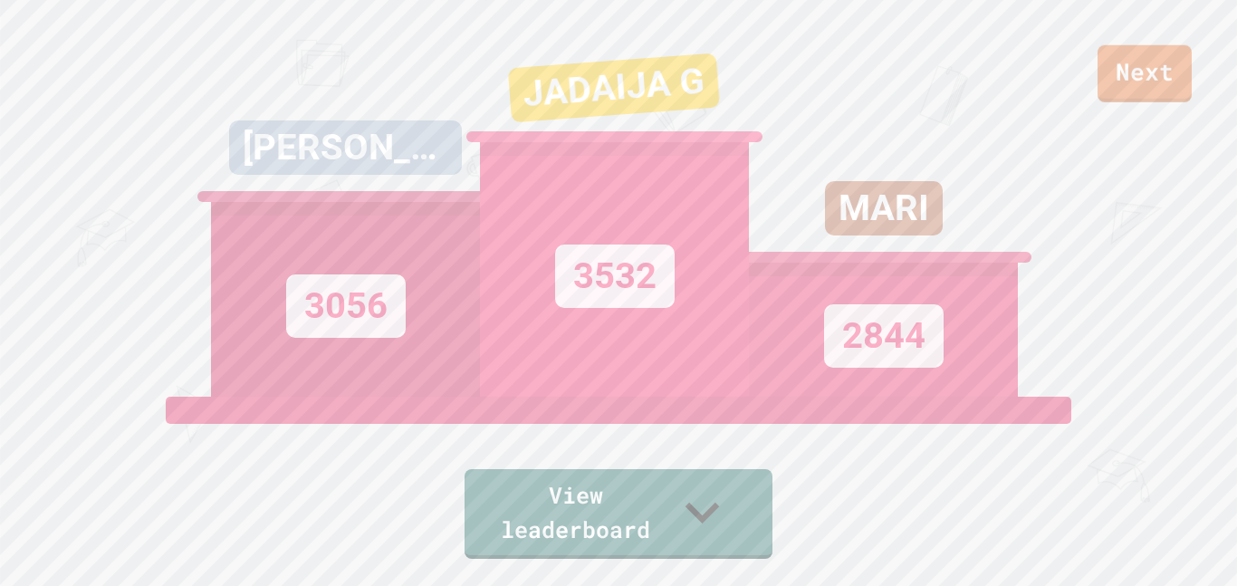
click at [1191, 71] on div "Next" at bounding box center [618, 51] width 1237 height 102
click at [1173, 72] on link "Next" at bounding box center [1144, 72] width 92 height 60
